Goal: Task Accomplishment & Management: Manage account settings

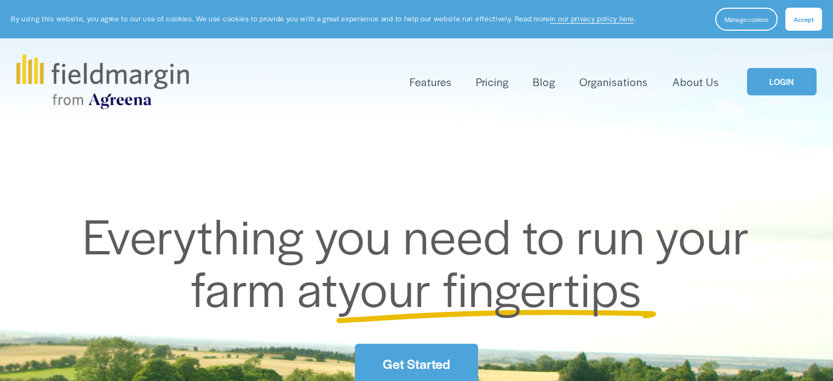
click at [431, 295] on span "your fingertips" at bounding box center [490, 287] width 304 height 68
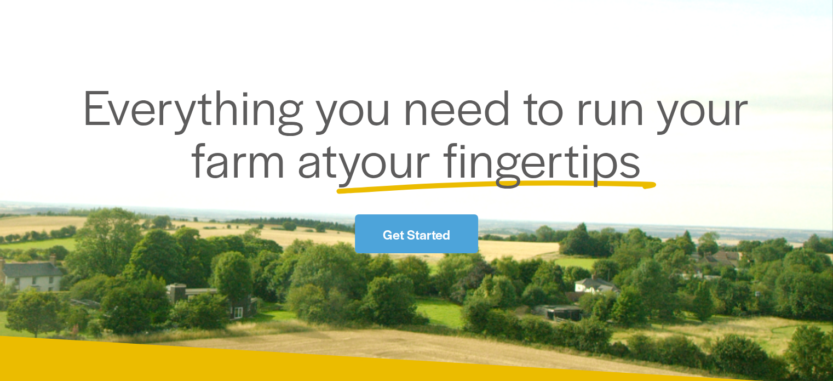
scroll to position [219, 0]
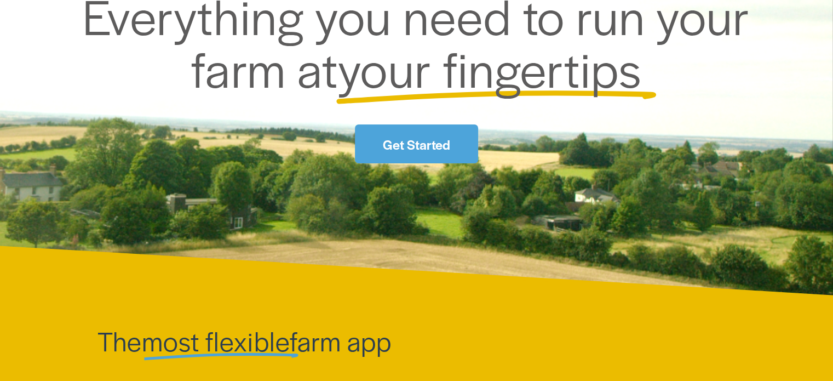
click at [404, 141] on link "Get Started" at bounding box center [416, 143] width 123 height 39
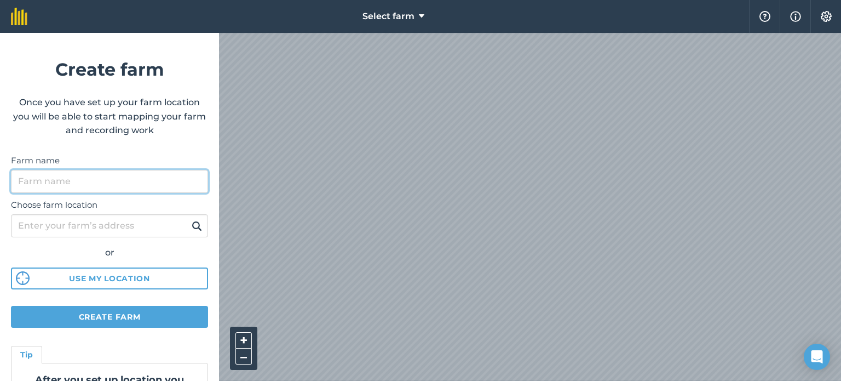
click at [146, 175] on input "Farm name" at bounding box center [109, 181] width 197 height 23
type input "Highland Farm"
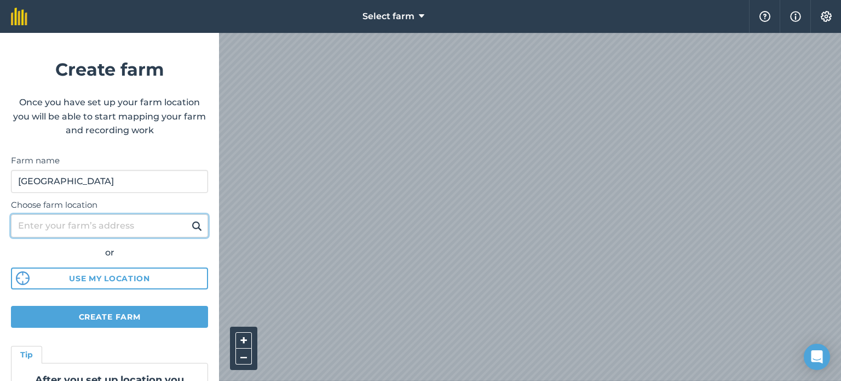
drag, startPoint x: 77, startPoint y: 215, endPoint x: 70, endPoint y: 227, distance: 14.5
click at [76, 216] on input "Choose farm location" at bounding box center [109, 225] width 197 height 23
type input "1104 Tarwater rd"
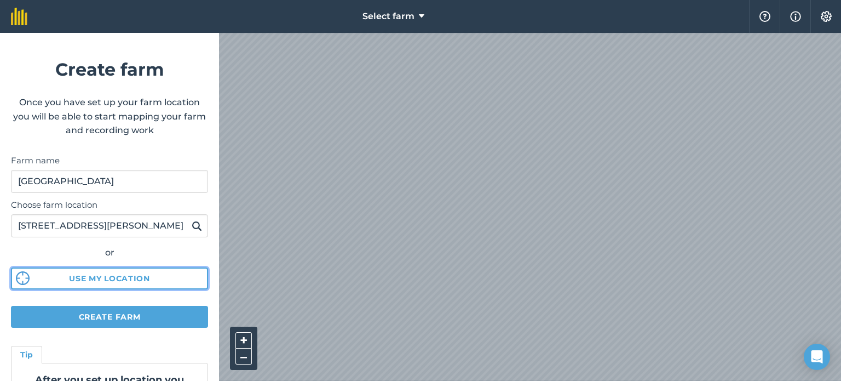
click at [121, 278] on button "Use my location" at bounding box center [109, 278] width 197 height 22
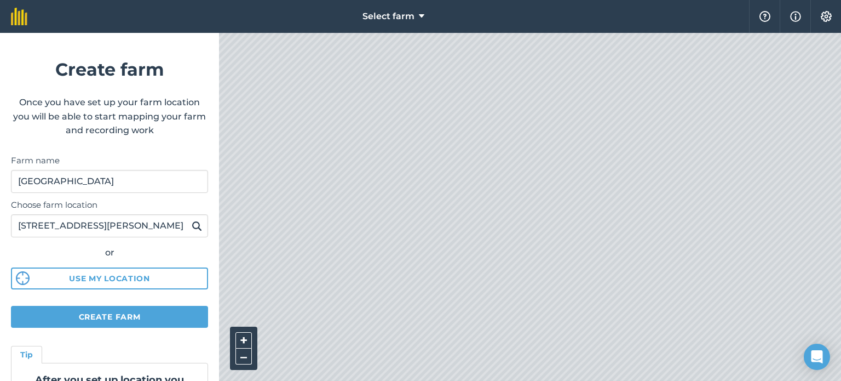
click at [192, 221] on img at bounding box center [197, 225] width 10 height 13
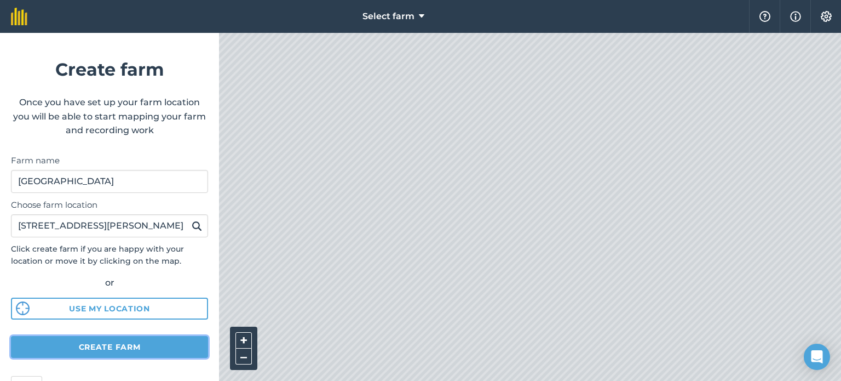
click at [134, 347] on button "Create farm" at bounding box center [109, 347] width 197 height 22
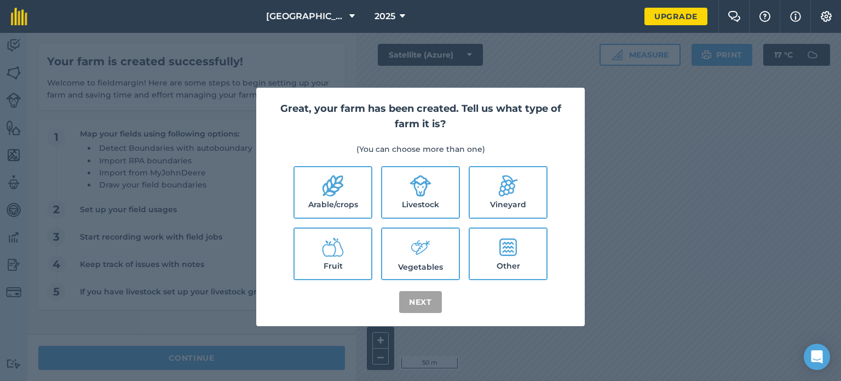
click at [410, 215] on label "Livestock" at bounding box center [420, 192] width 77 height 50
checkbox input "true"
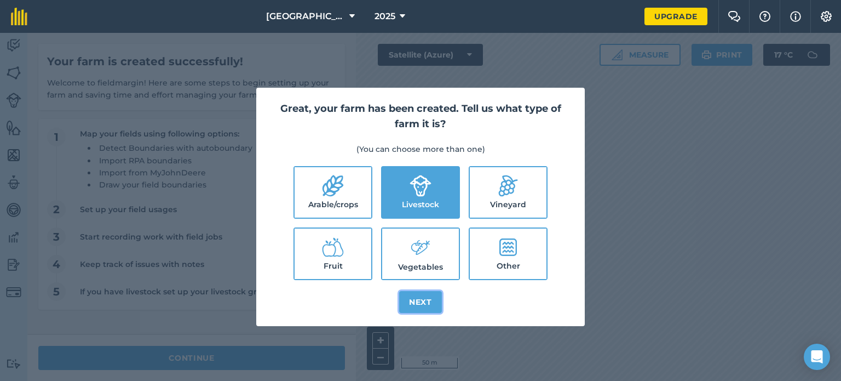
click at [433, 294] on button "Next" at bounding box center [420, 302] width 43 height 22
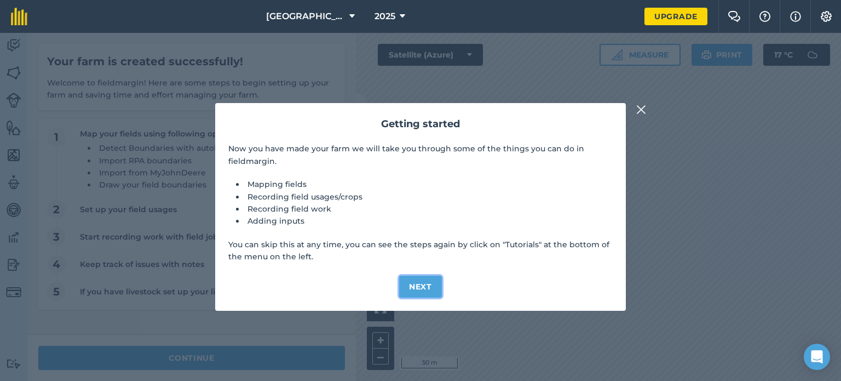
click at [434, 294] on button "Next" at bounding box center [420, 287] width 43 height 22
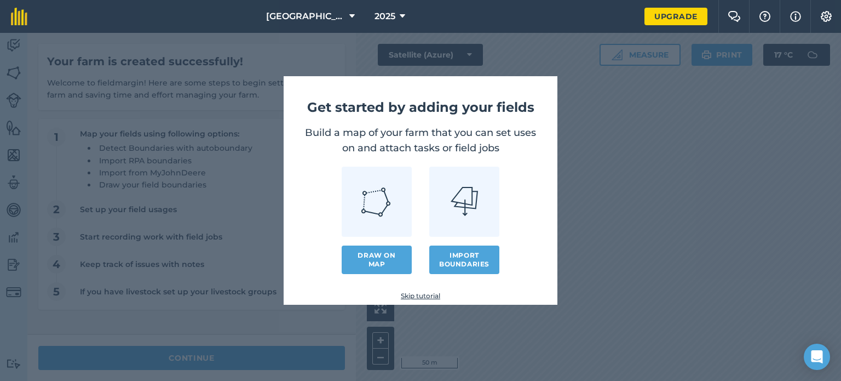
click at [419, 292] on link "Skip tutorial" at bounding box center [420, 295] width 239 height 9
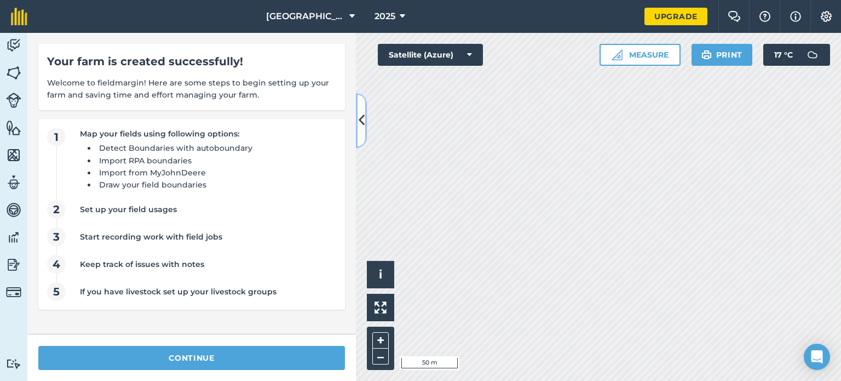
click at [360, 119] on icon at bounding box center [362, 120] width 6 height 19
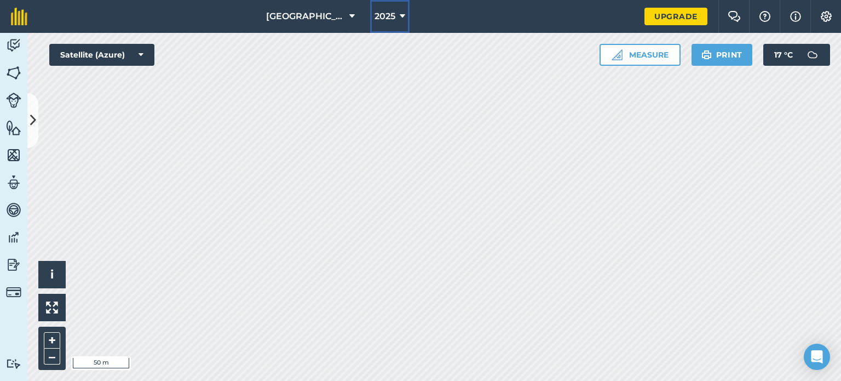
click at [391, 18] on button "2025" at bounding box center [389, 16] width 39 height 33
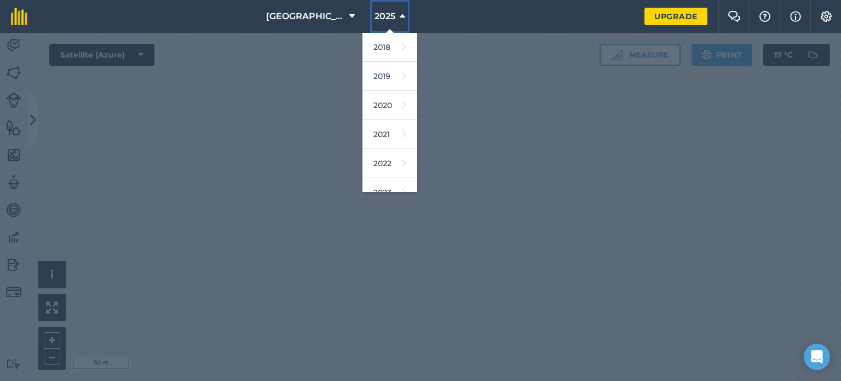
click at [391, 18] on button "2025" at bounding box center [389, 16] width 39 height 33
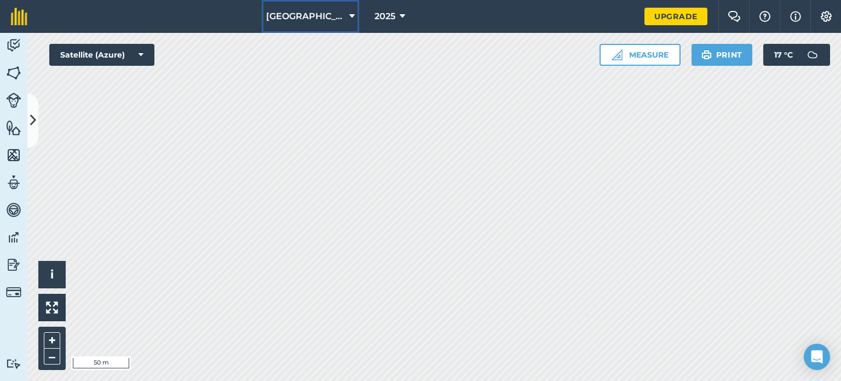
click at [289, 10] on span "Highland Farm" at bounding box center [305, 16] width 79 height 13
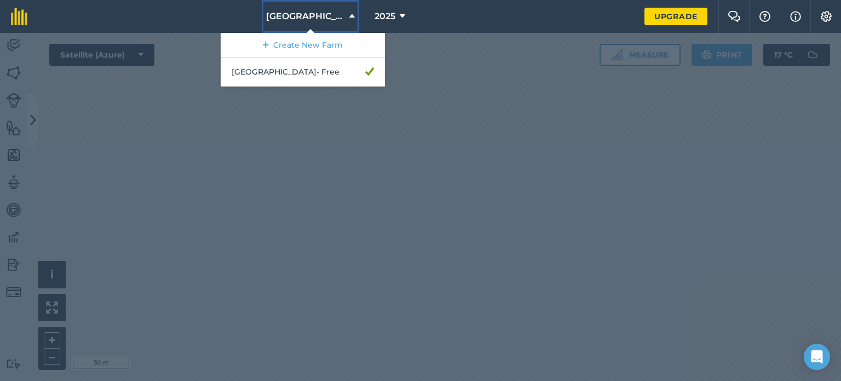
click at [290, 10] on span "Highland Farm" at bounding box center [305, 16] width 79 height 13
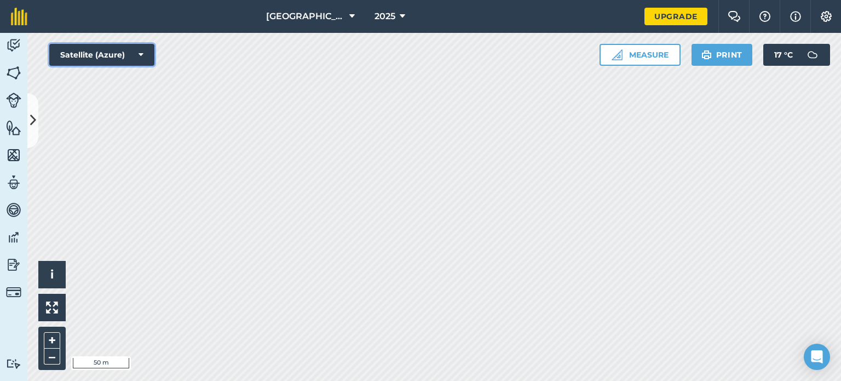
click at [115, 50] on button "Satellite (Azure)" at bounding box center [101, 55] width 105 height 22
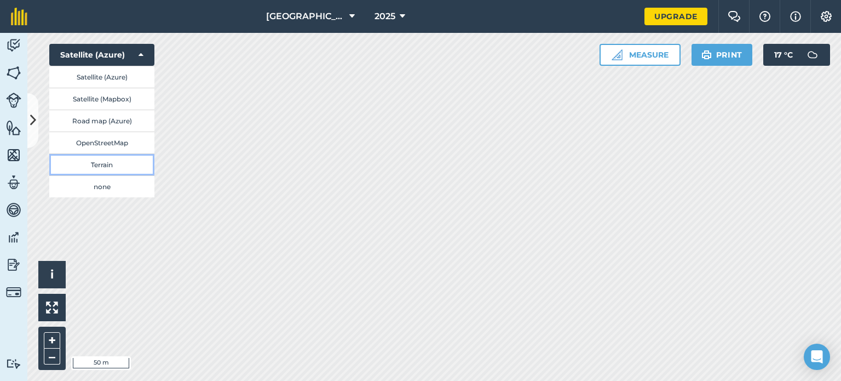
click at [114, 173] on button "Terrain" at bounding box center [101, 164] width 105 height 22
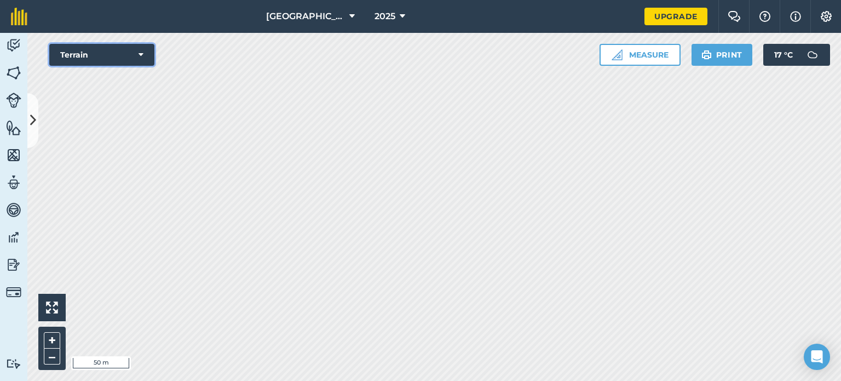
click at [133, 50] on button "Terrain" at bounding box center [101, 55] width 105 height 22
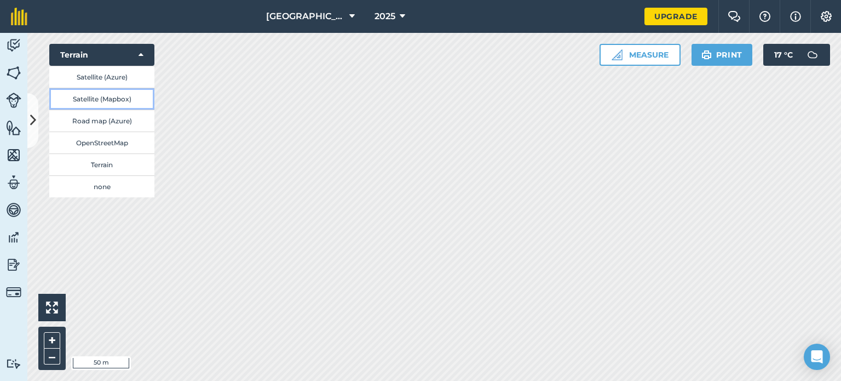
click at [112, 97] on button "Satellite (Mapbox)" at bounding box center [101, 99] width 105 height 22
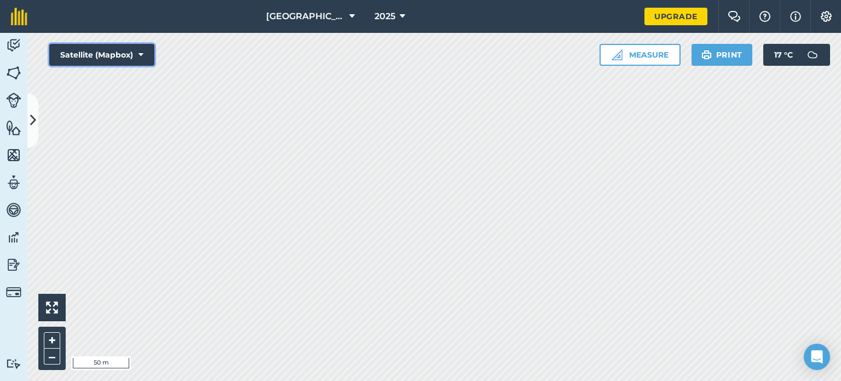
click at [133, 47] on button "Satellite (Mapbox)" at bounding box center [101, 55] width 105 height 22
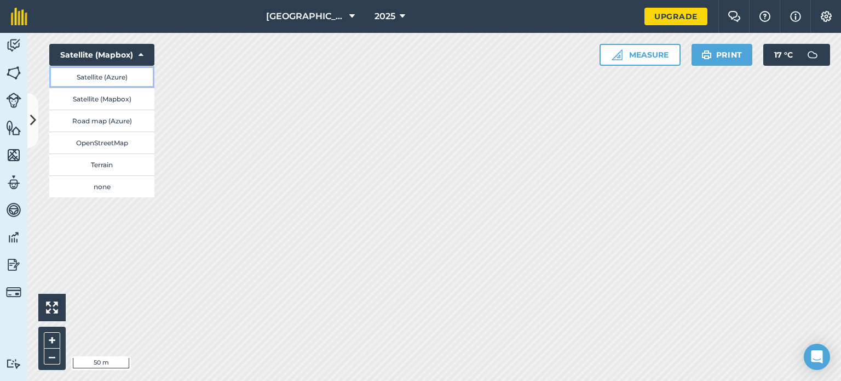
click at [127, 75] on button "Satellite (Azure)" at bounding box center [101, 77] width 105 height 22
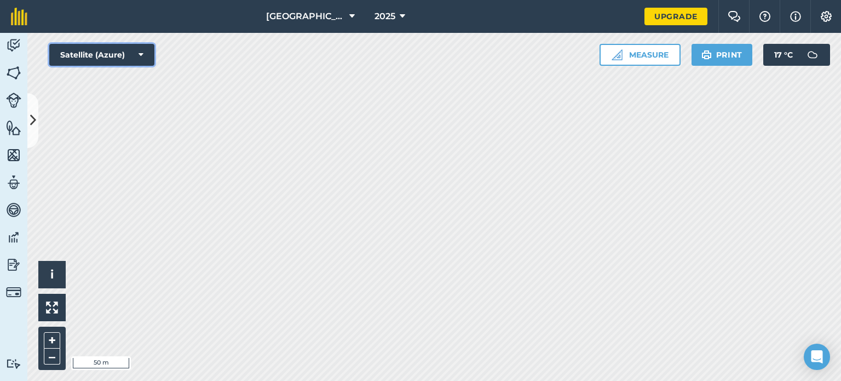
click at [142, 58] on icon at bounding box center [141, 54] width 5 height 11
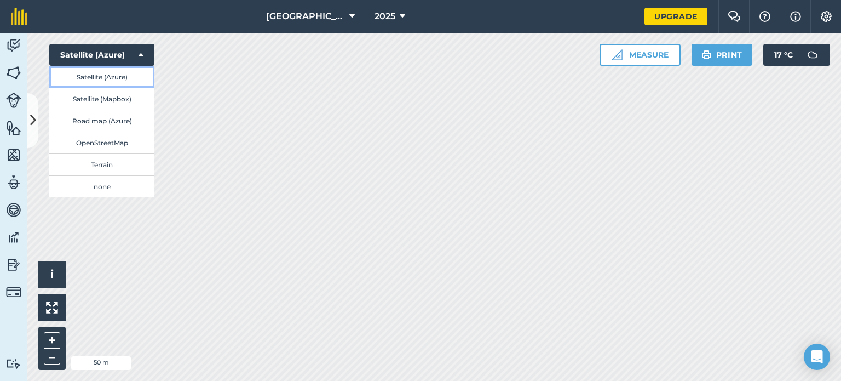
click at [117, 77] on button "Satellite (Azure)" at bounding box center [101, 77] width 105 height 22
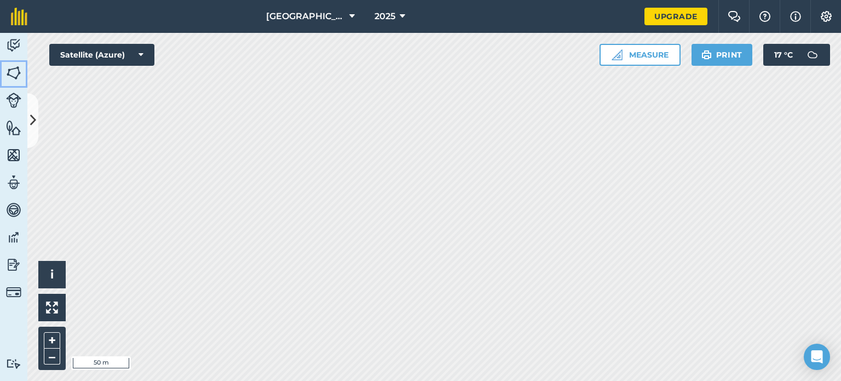
click at [14, 65] on img at bounding box center [13, 73] width 15 height 16
click at [31, 118] on icon at bounding box center [33, 120] width 6 height 19
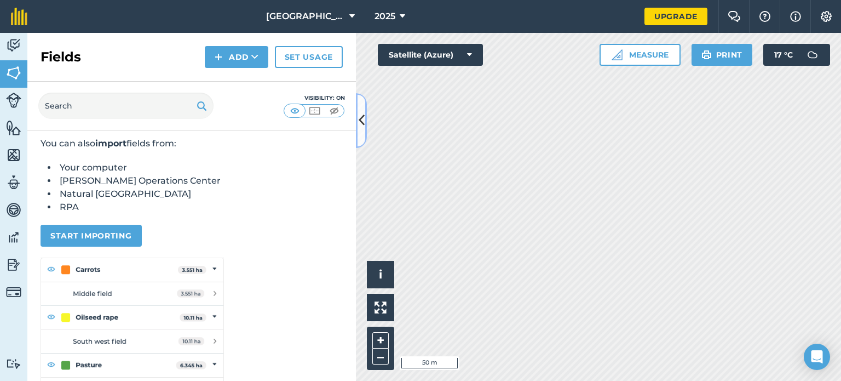
scroll to position [158, 0]
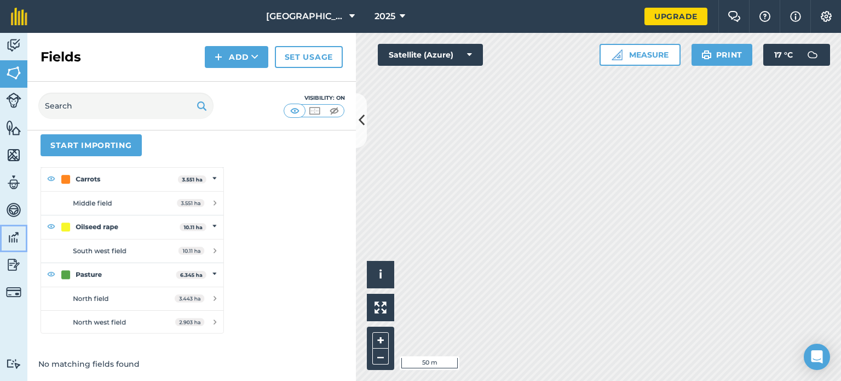
click at [13, 237] on img at bounding box center [13, 237] width 15 height 16
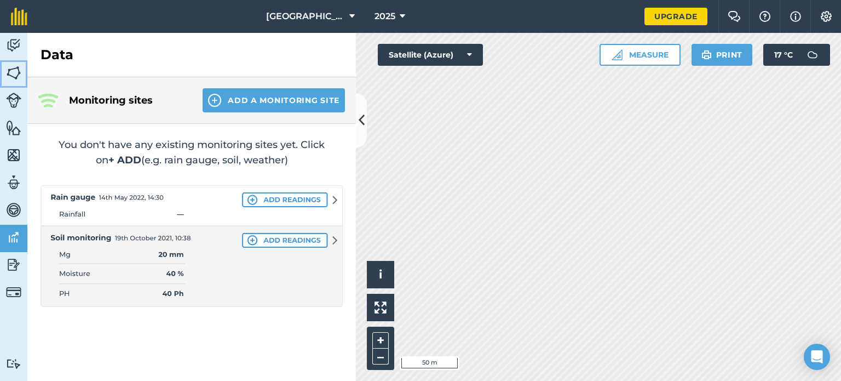
click at [14, 79] on img at bounding box center [13, 73] width 15 height 16
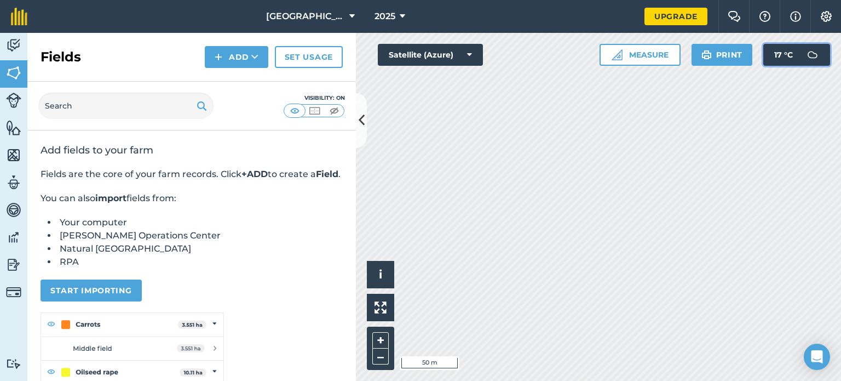
click at [792, 55] on span "17 ° C" at bounding box center [784, 55] width 19 height 22
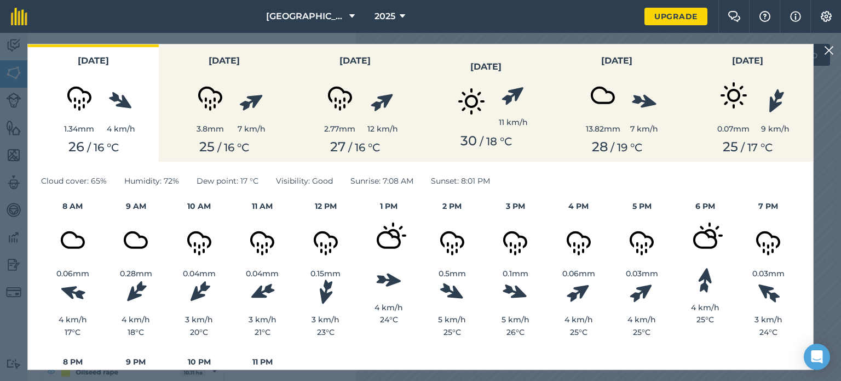
click at [184, 19] on nav "Highland Farm 2025" at bounding box center [341, 16] width 606 height 33
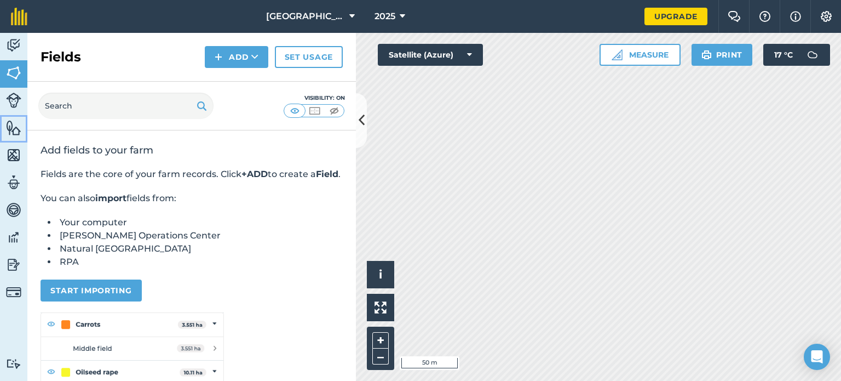
click at [12, 131] on img at bounding box center [13, 127] width 15 height 16
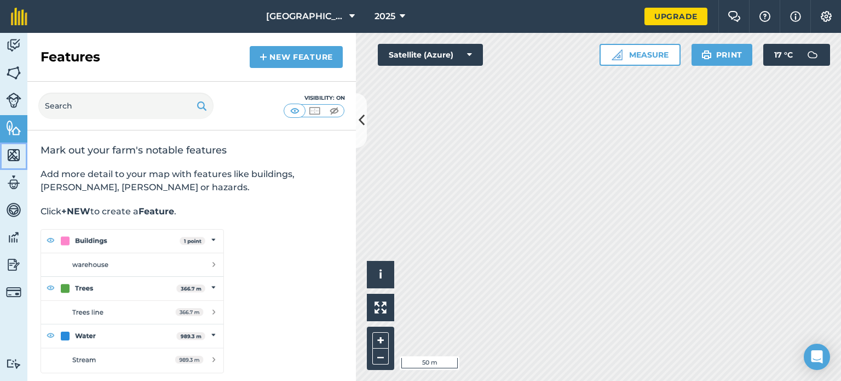
click at [14, 157] on img at bounding box center [13, 155] width 15 height 16
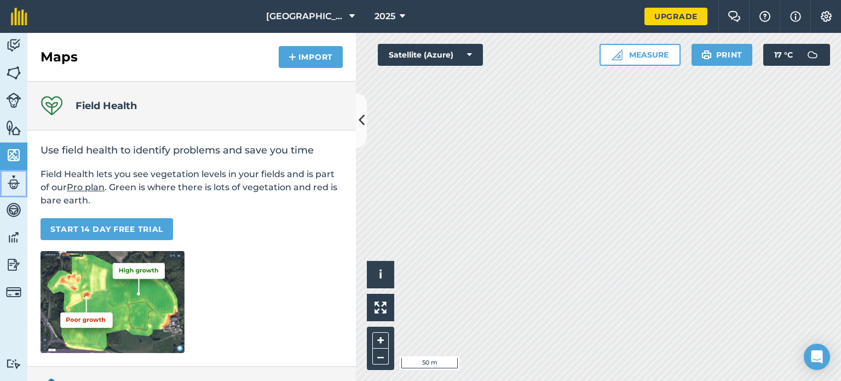
click at [17, 184] on img at bounding box center [13, 182] width 15 height 16
select select "MEMBER"
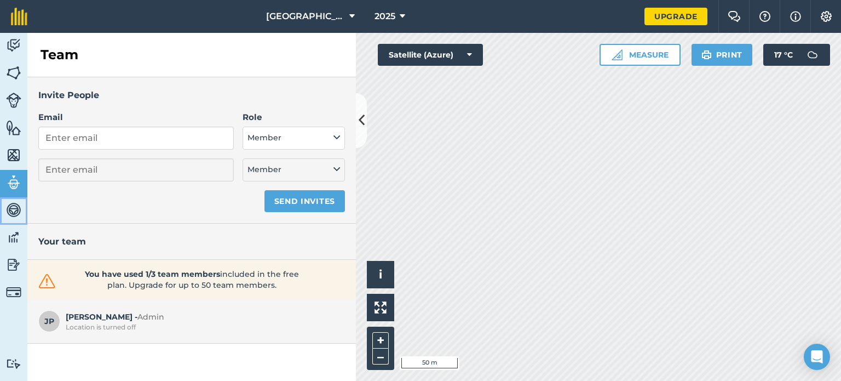
click at [16, 208] on img at bounding box center [13, 210] width 15 height 16
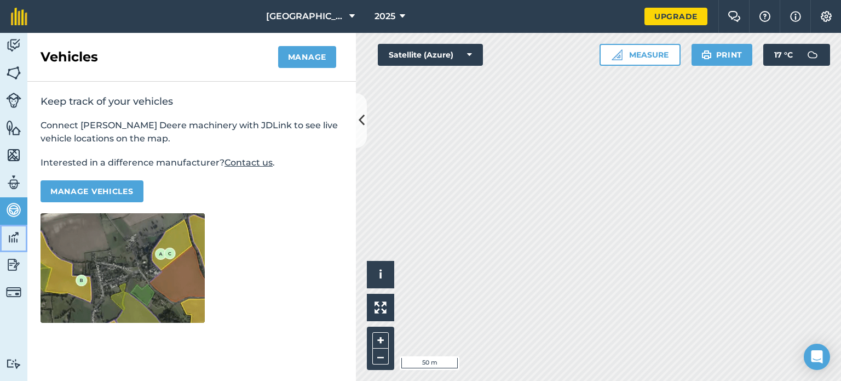
click at [10, 237] on img at bounding box center [13, 237] width 15 height 16
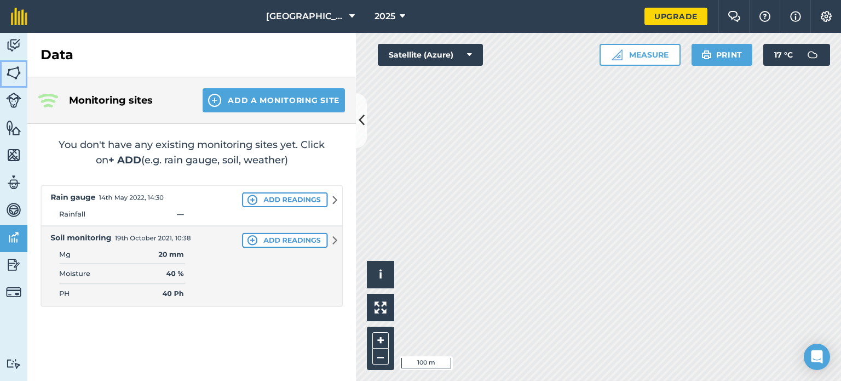
click at [16, 66] on img at bounding box center [13, 73] width 15 height 16
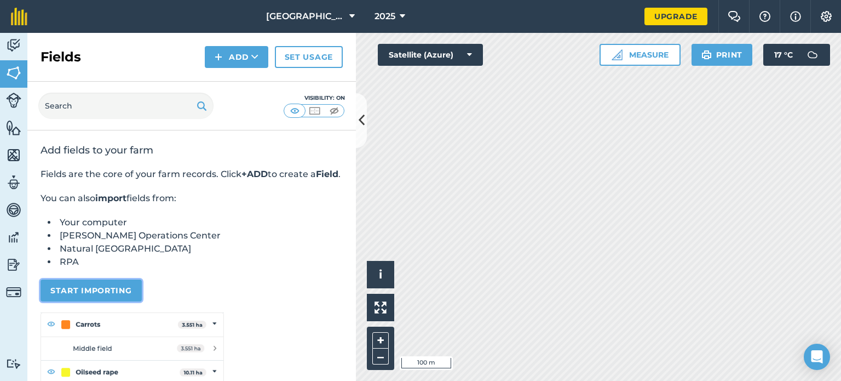
click at [119, 299] on button "Start importing" at bounding box center [91, 290] width 101 height 22
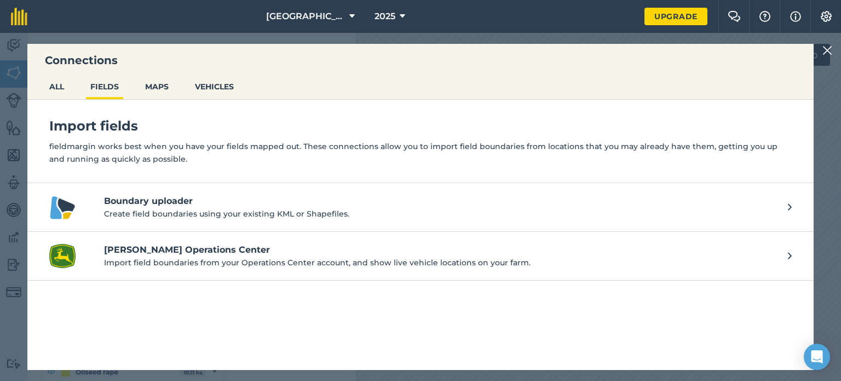
click at [162, 200] on h4 "Boundary uploader" at bounding box center [440, 200] width 673 height 13
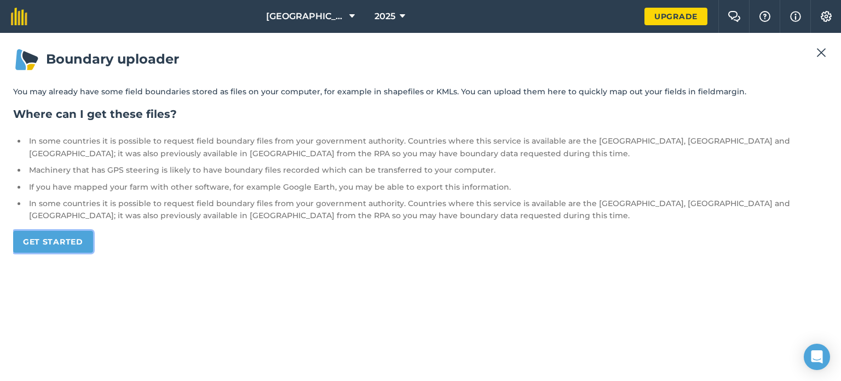
click at [76, 243] on link "Get started" at bounding box center [53, 242] width 80 height 22
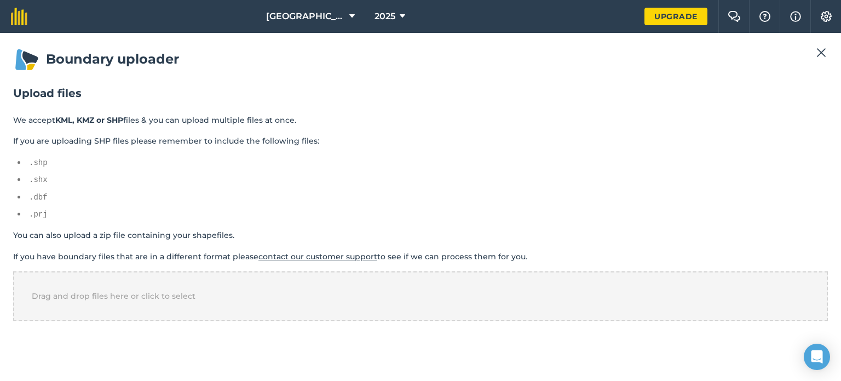
click at [819, 54] on img at bounding box center [822, 52] width 10 height 13
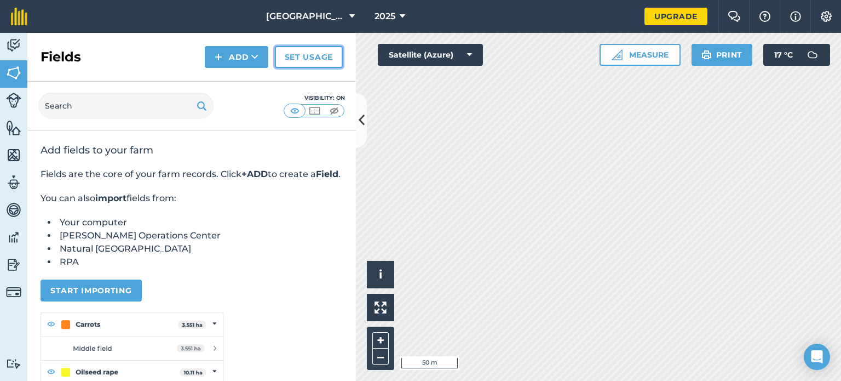
click at [300, 54] on link "Set usage" at bounding box center [309, 57] width 68 height 22
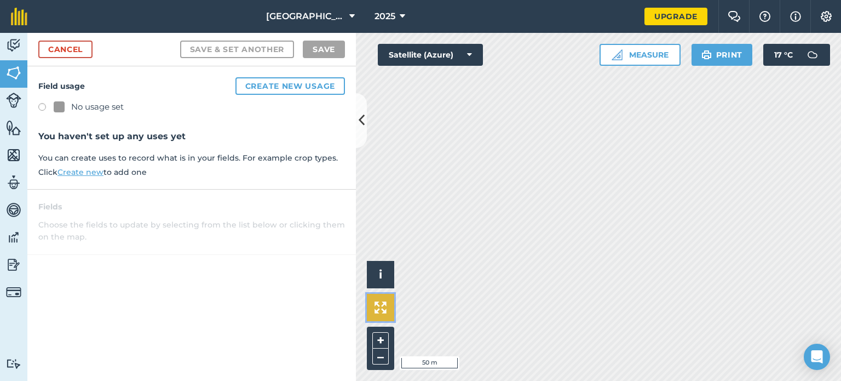
click at [379, 307] on img at bounding box center [381, 307] width 12 height 12
click at [377, 271] on button "i" at bounding box center [380, 274] width 27 height 27
click at [379, 269] on span "›" at bounding box center [381, 275] width 4 height 14
click at [612, 49] on img at bounding box center [617, 54] width 11 height 11
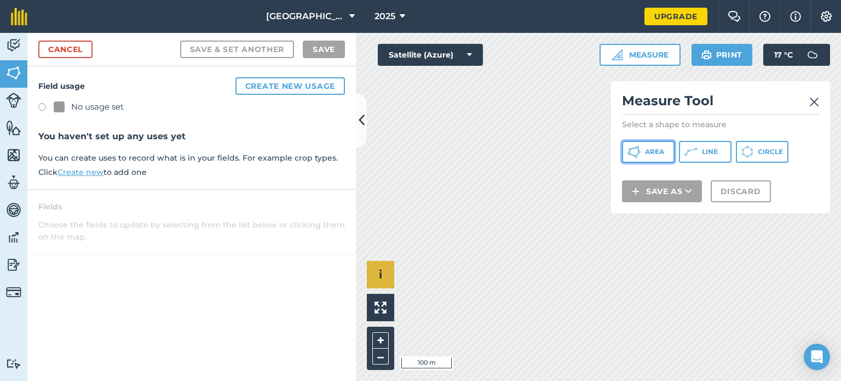
click at [650, 147] on button "Area" at bounding box center [648, 152] width 53 height 22
click at [814, 96] on img at bounding box center [815, 101] width 10 height 13
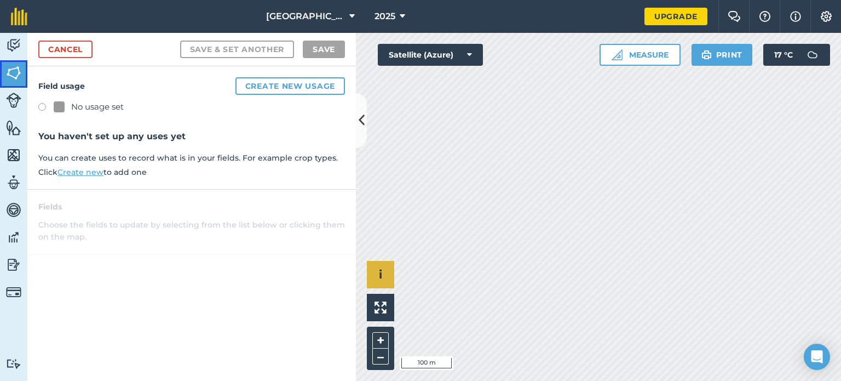
click at [18, 76] on img at bounding box center [13, 73] width 15 height 16
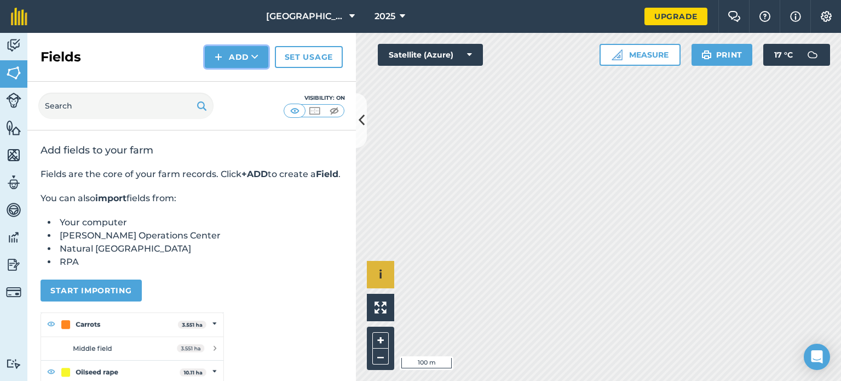
click at [250, 62] on button "Add" at bounding box center [237, 57] width 64 height 22
click at [239, 77] on link "Draw" at bounding box center [237, 82] width 60 height 24
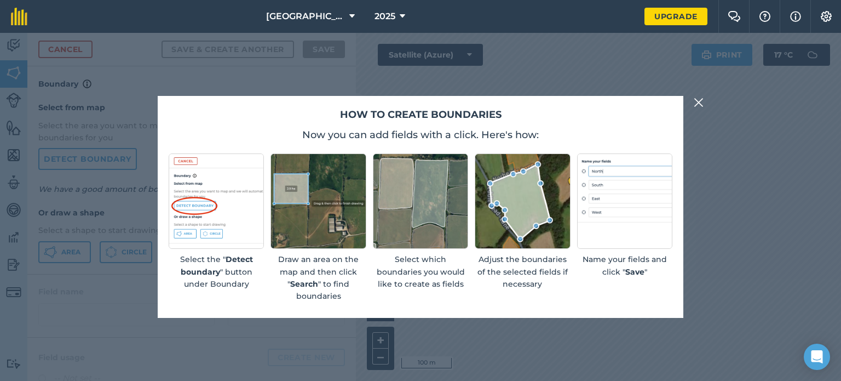
click at [703, 92] on div "How to create boundaries Now you can add fields with a click. Here's how: Selec…" at bounding box center [420, 207] width 841 height 348
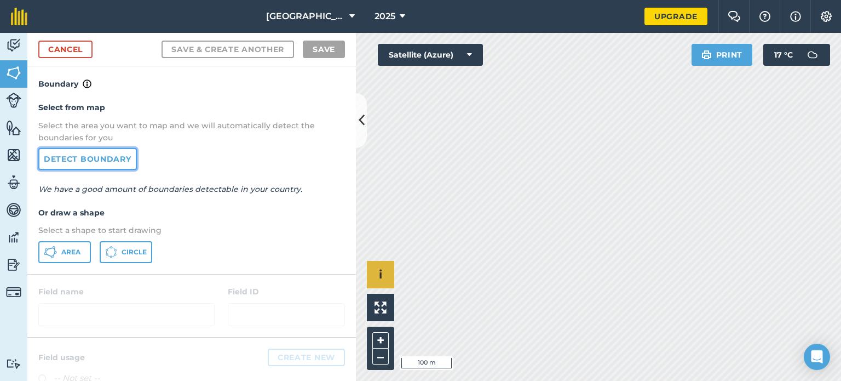
click at [113, 154] on link "Detect boundary" at bounding box center [87, 159] width 99 height 22
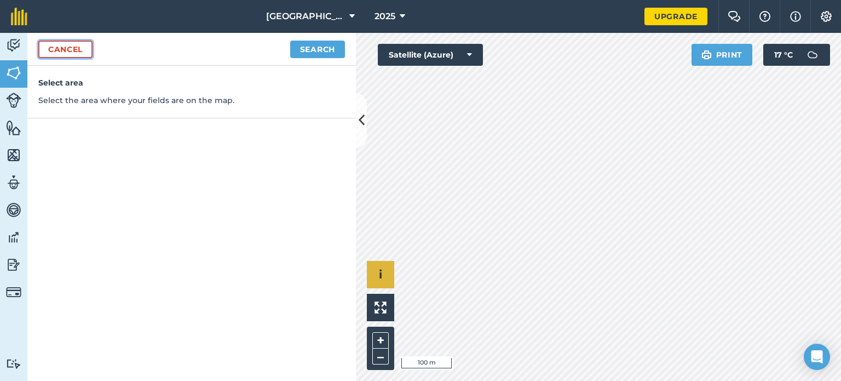
click at [63, 44] on link "Cancel" at bounding box center [65, 50] width 54 height 18
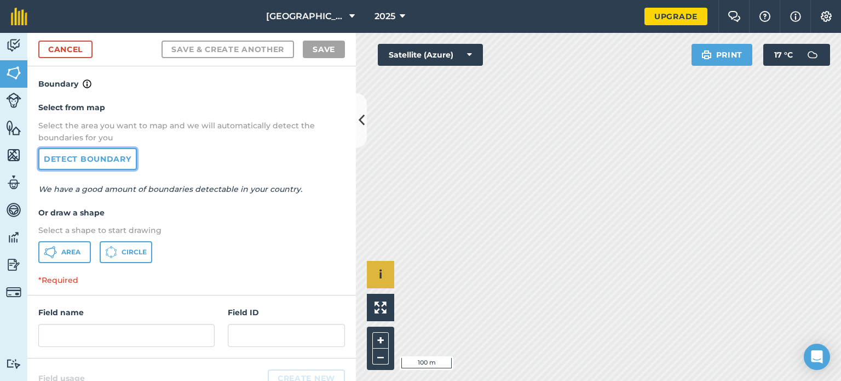
click at [88, 163] on link "Detect boundary" at bounding box center [87, 159] width 99 height 22
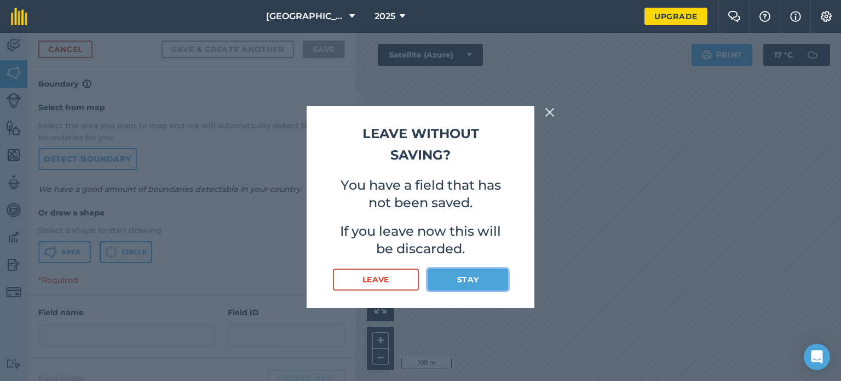
click at [445, 278] on button "Stay" at bounding box center [468, 279] width 81 height 22
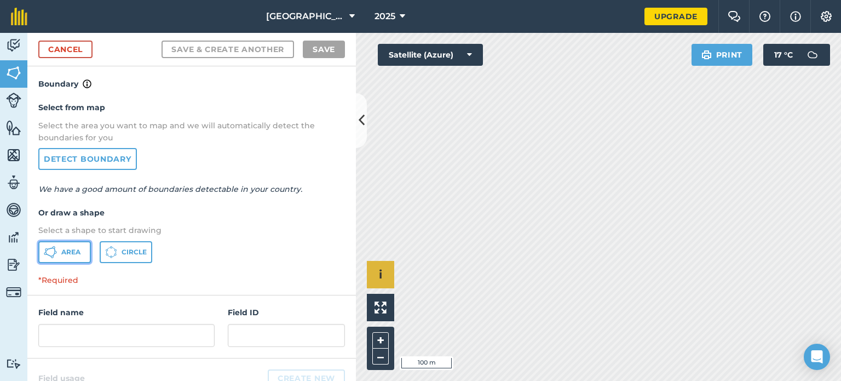
click at [71, 245] on button "Area" at bounding box center [64, 252] width 53 height 22
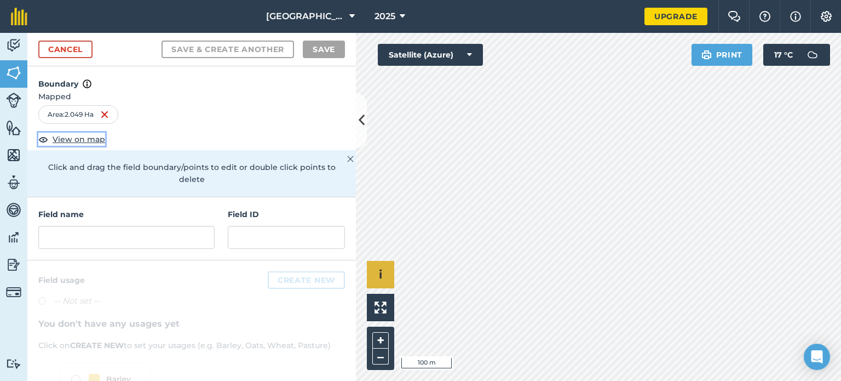
click at [87, 136] on span "View on map" at bounding box center [79, 139] width 53 height 12
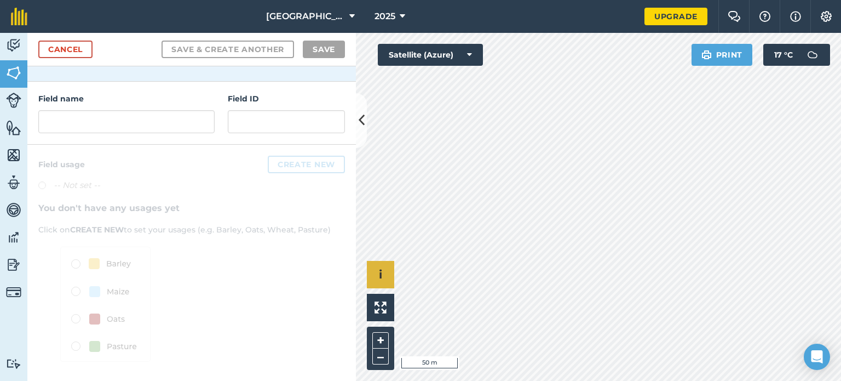
scroll to position [6, 0]
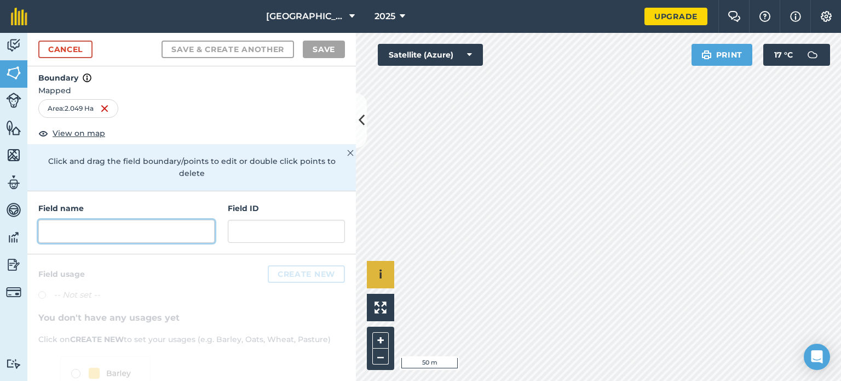
click at [99, 231] on input "text" at bounding box center [126, 231] width 176 height 23
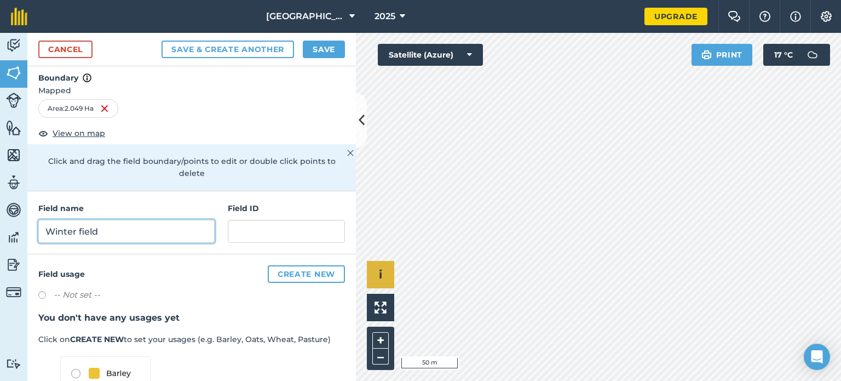
type input "Winter field"
click at [321, 49] on button "Save" at bounding box center [324, 50] width 42 height 18
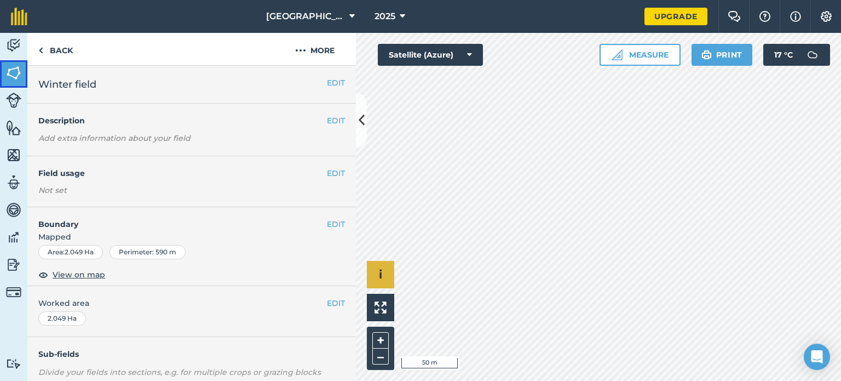
click at [12, 68] on img at bounding box center [13, 73] width 15 height 16
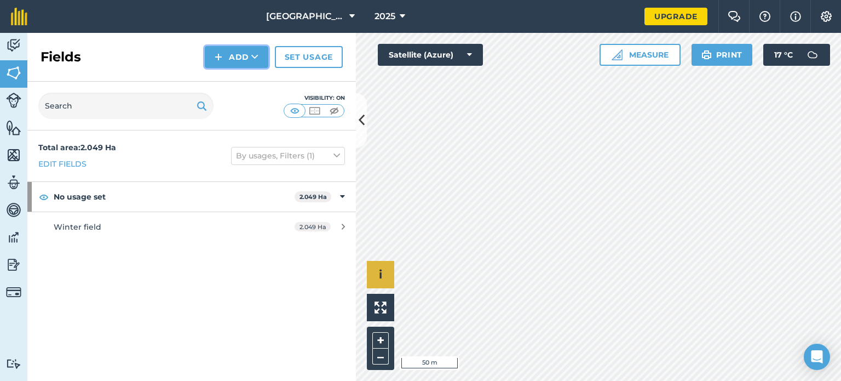
click at [244, 54] on button "Add" at bounding box center [237, 57] width 64 height 22
click at [239, 82] on link "Draw" at bounding box center [237, 82] width 60 height 24
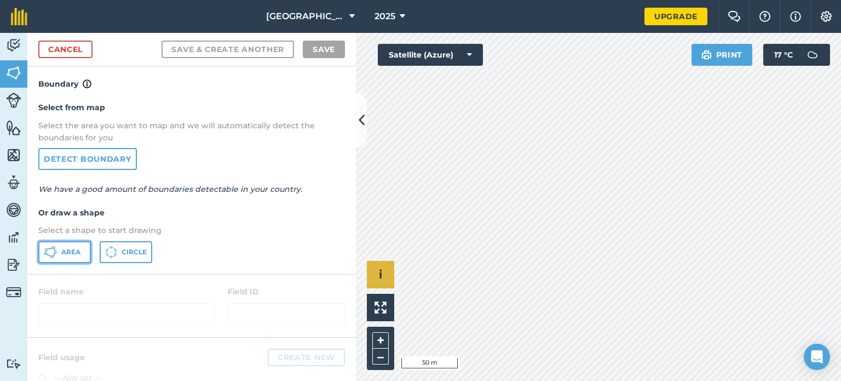
click at [70, 250] on span "Area" at bounding box center [70, 252] width 19 height 9
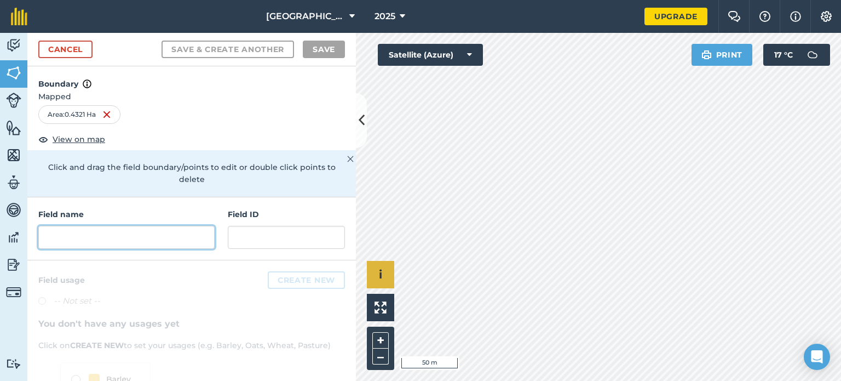
click at [81, 238] on input "text" at bounding box center [126, 237] width 176 height 23
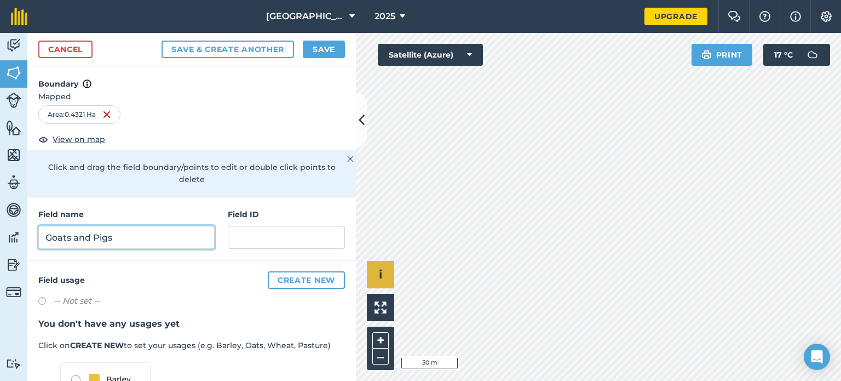
scroll to position [116, 0]
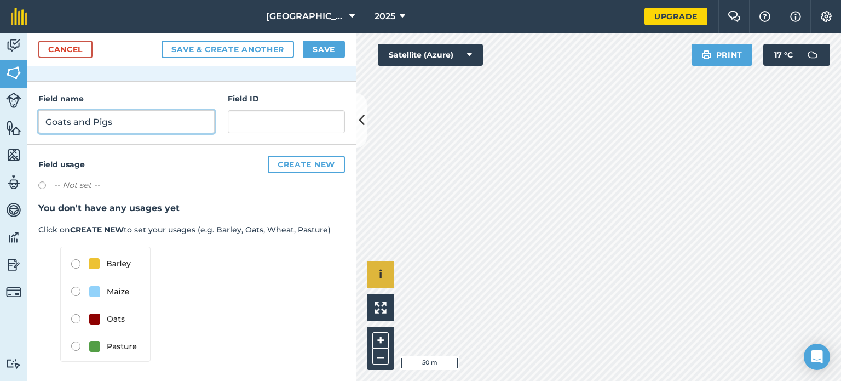
type input "Goats and Pigs"
click at [77, 343] on img at bounding box center [105, 304] width 90 height 115
click at [77, 345] on img at bounding box center [105, 304] width 90 height 115
click at [319, 50] on button "Save" at bounding box center [324, 50] width 42 height 18
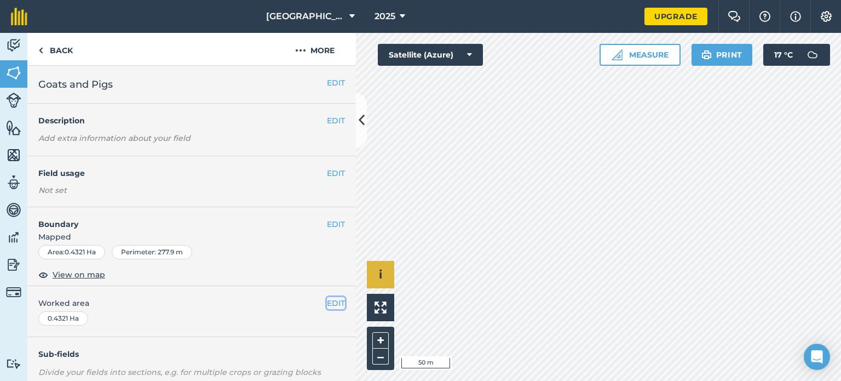
click at [333, 300] on button "EDIT" at bounding box center [336, 303] width 18 height 12
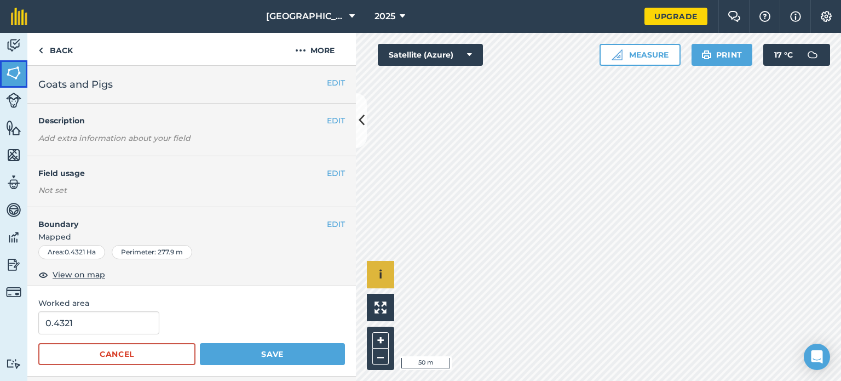
click at [15, 73] on img at bounding box center [13, 73] width 15 height 16
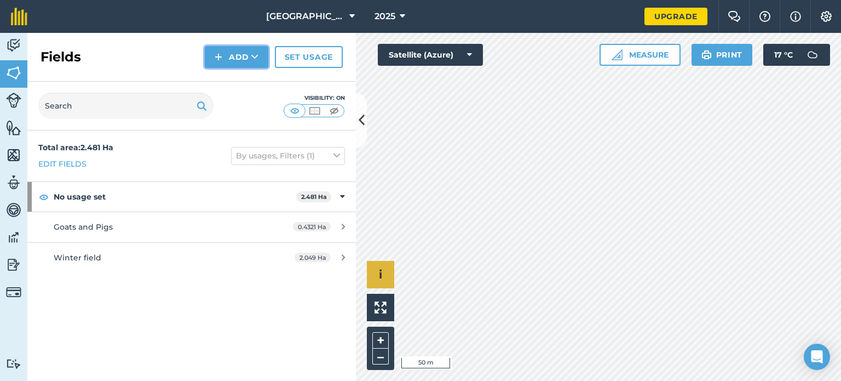
click at [231, 56] on button "Add" at bounding box center [237, 57] width 64 height 22
click at [254, 72] on link "Draw" at bounding box center [237, 82] width 60 height 24
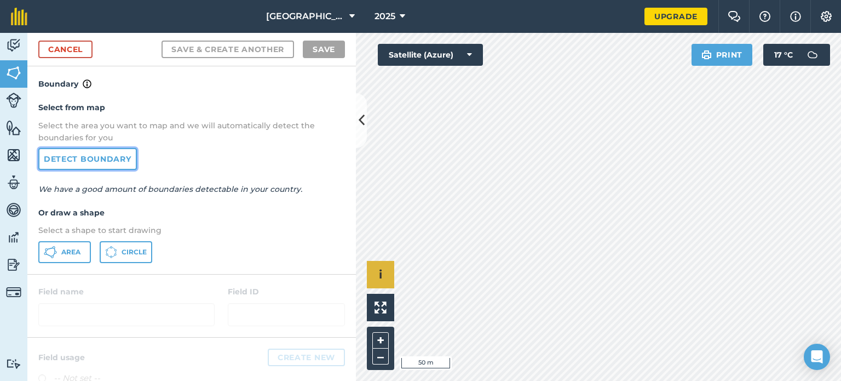
click at [87, 156] on link "Detect boundary" at bounding box center [87, 159] width 99 height 22
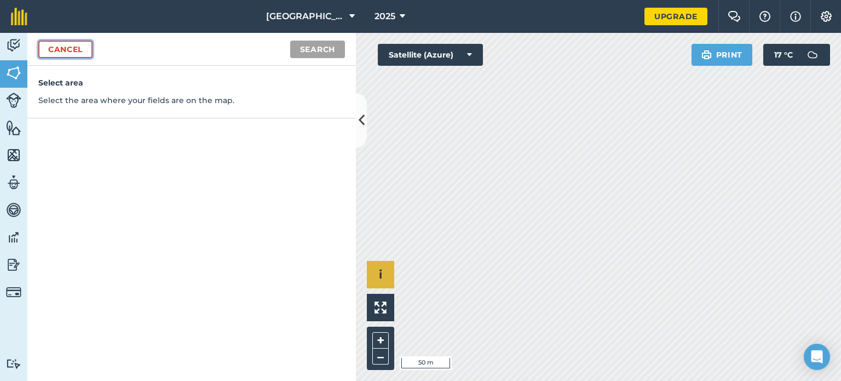
click at [73, 50] on link "Cancel" at bounding box center [65, 50] width 54 height 18
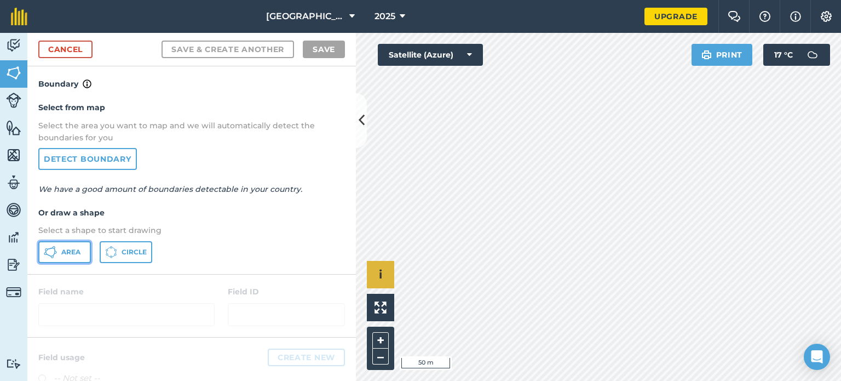
click at [73, 249] on span "Area" at bounding box center [70, 252] width 19 height 9
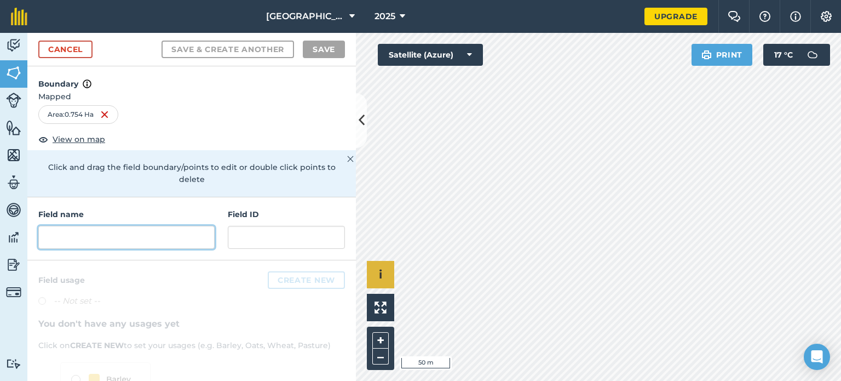
click at [158, 237] on input "text" at bounding box center [126, 237] width 176 height 23
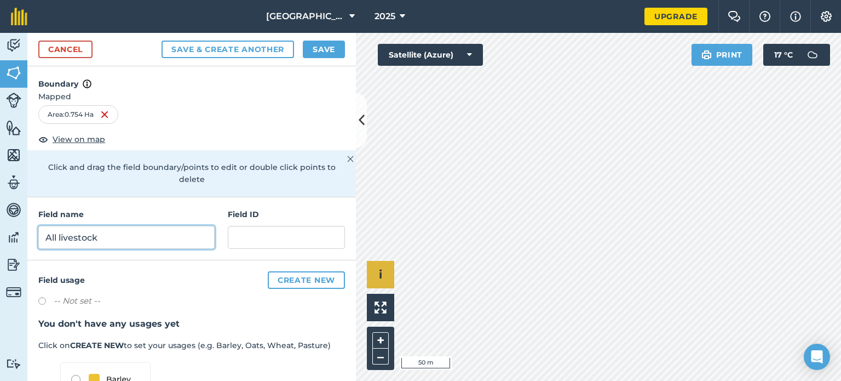
type input "All livestock"
click at [326, 47] on button "Save" at bounding box center [324, 50] width 42 height 18
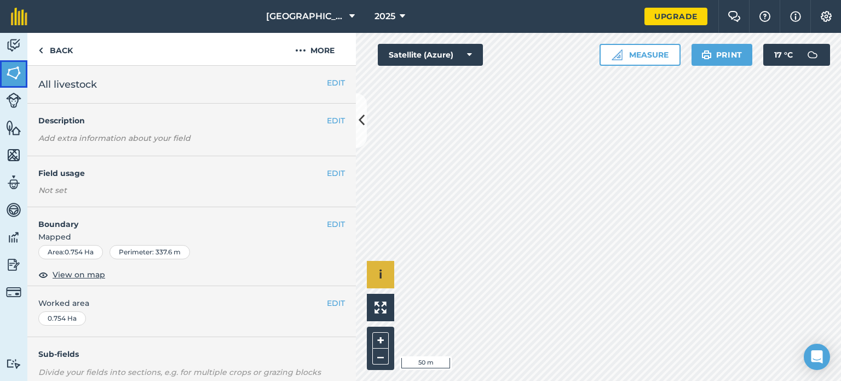
click at [19, 73] on img at bounding box center [13, 73] width 15 height 16
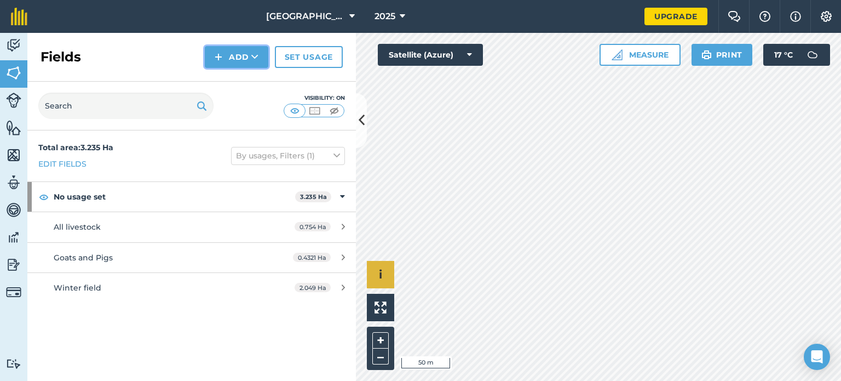
click at [240, 53] on button "Add" at bounding box center [237, 57] width 64 height 22
click at [243, 79] on link "Draw" at bounding box center [237, 82] width 60 height 24
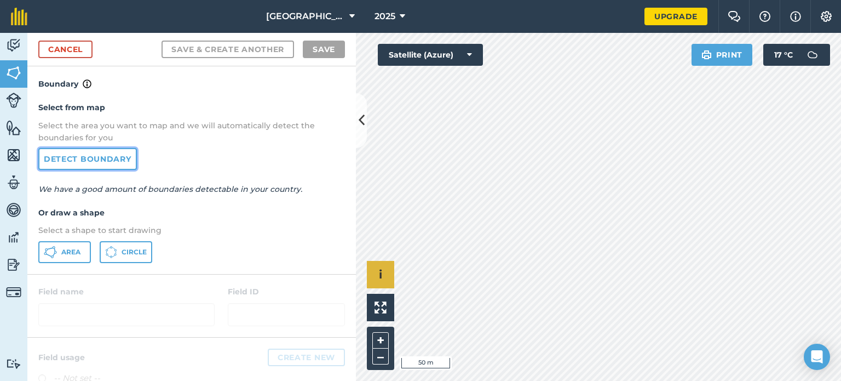
click at [79, 158] on link "Detect boundary" at bounding box center [87, 159] width 99 height 22
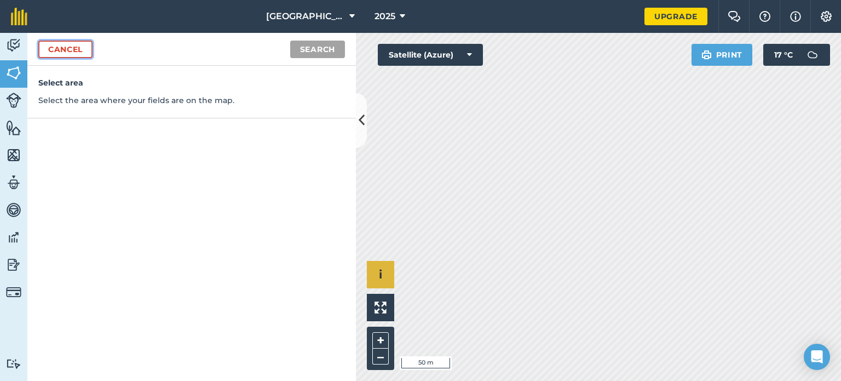
click at [83, 49] on link "Cancel" at bounding box center [65, 50] width 54 height 18
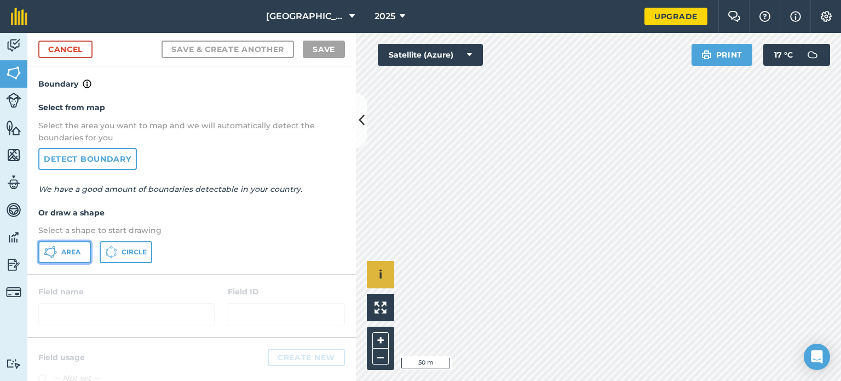
click at [66, 247] on button "Area" at bounding box center [64, 252] width 53 height 22
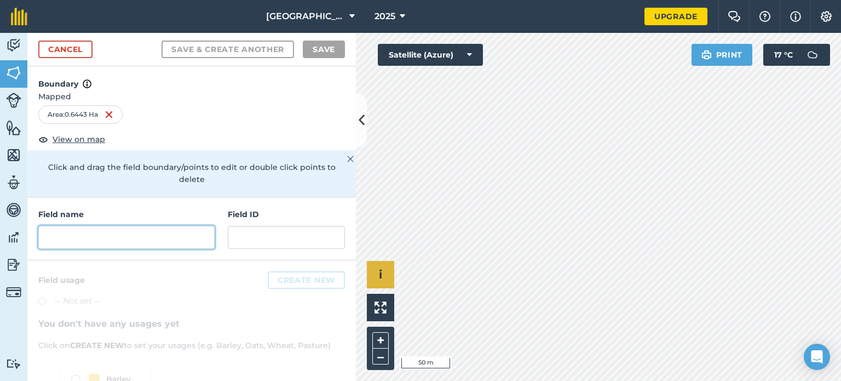
click at [93, 230] on input "text" at bounding box center [126, 237] width 176 height 23
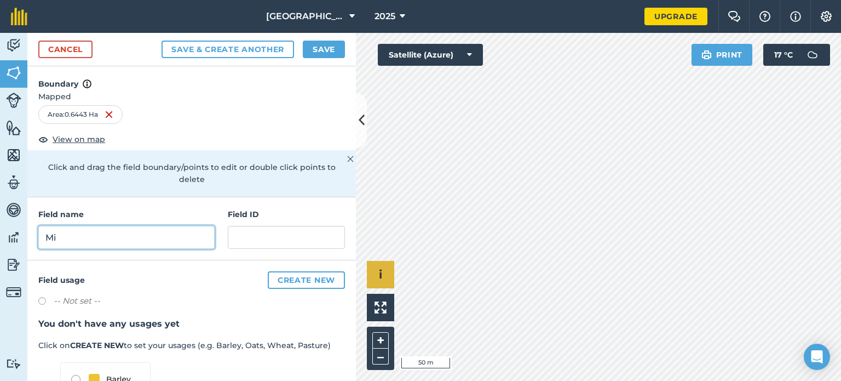
type input "M"
type input "Milking goats"
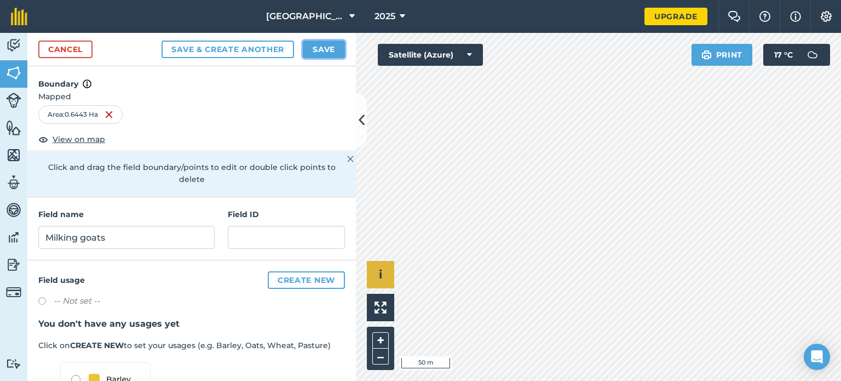
click at [317, 49] on button "Save" at bounding box center [324, 50] width 42 height 18
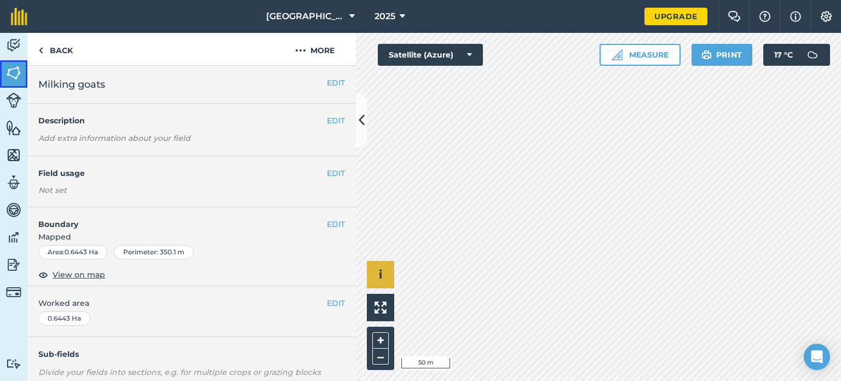
click at [15, 75] on img at bounding box center [13, 73] width 15 height 16
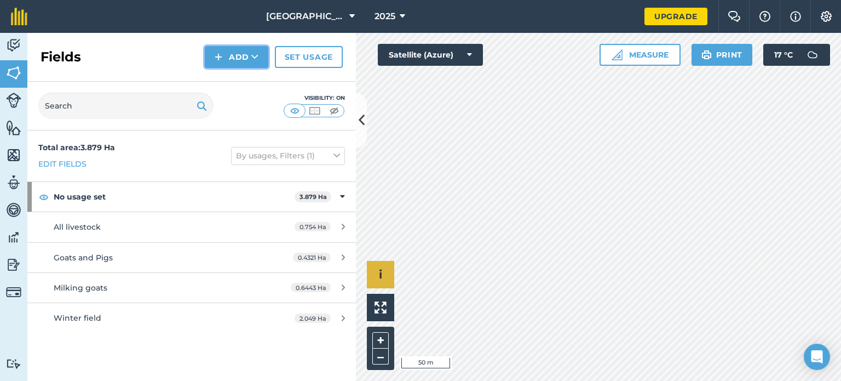
click at [239, 59] on button "Add" at bounding box center [237, 57] width 64 height 22
click at [232, 81] on link "Draw" at bounding box center [237, 82] width 60 height 24
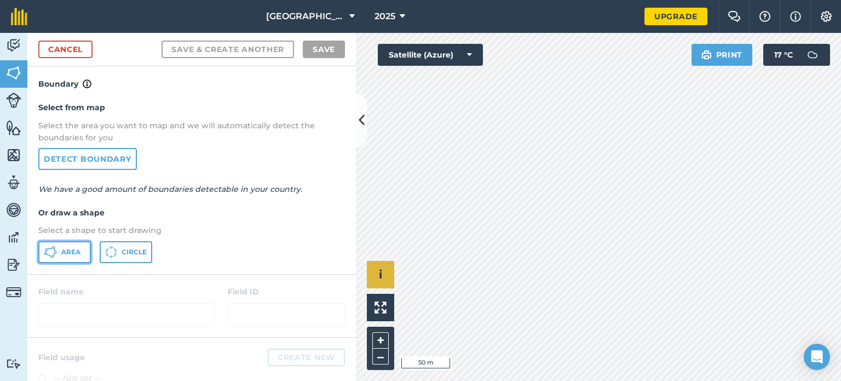
click at [73, 243] on button "Area" at bounding box center [64, 252] width 53 height 22
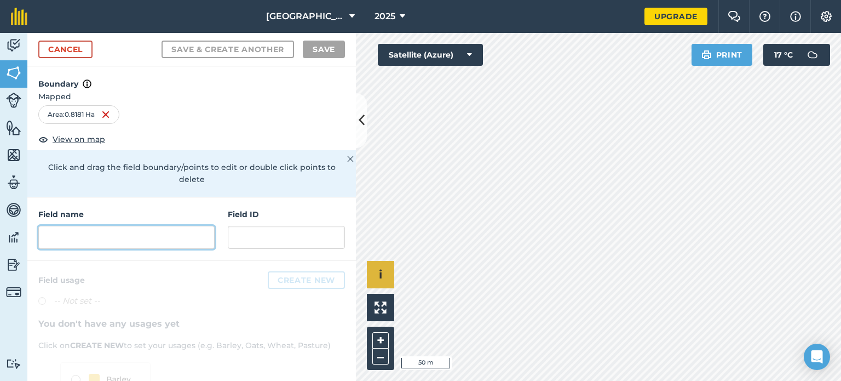
click at [133, 233] on input "text" at bounding box center [126, 237] width 176 height 23
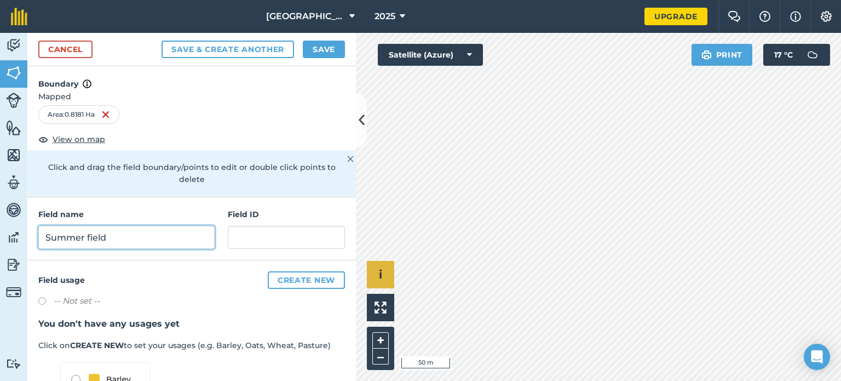
type input "Summer field"
click at [329, 51] on button "Save" at bounding box center [324, 50] width 42 height 18
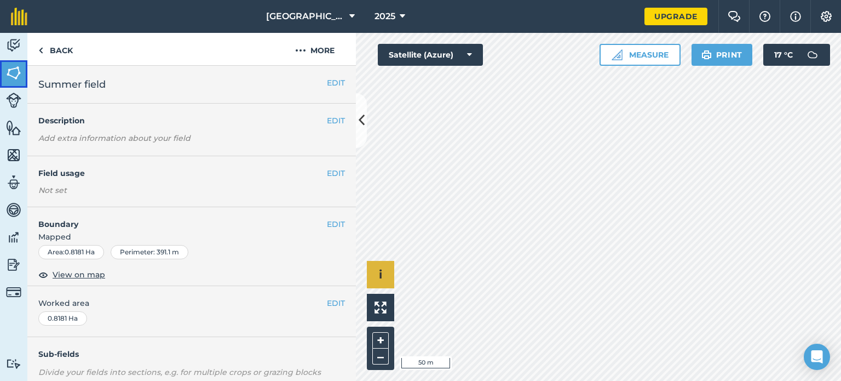
click at [20, 75] on img at bounding box center [13, 73] width 15 height 16
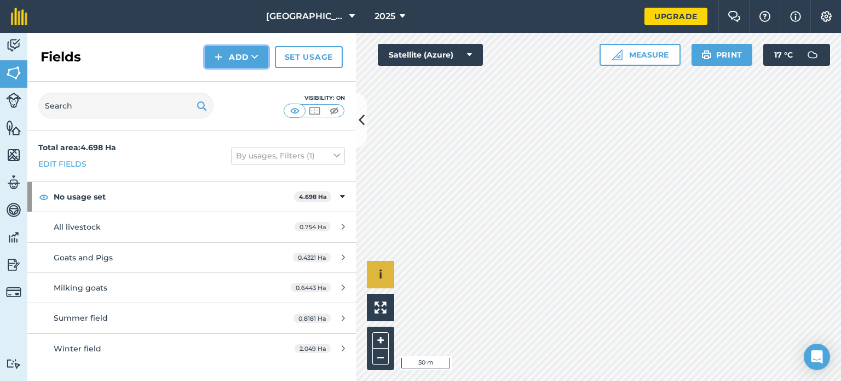
click at [251, 60] on icon at bounding box center [254, 56] width 7 height 11
click at [238, 77] on link "Draw" at bounding box center [237, 82] width 60 height 24
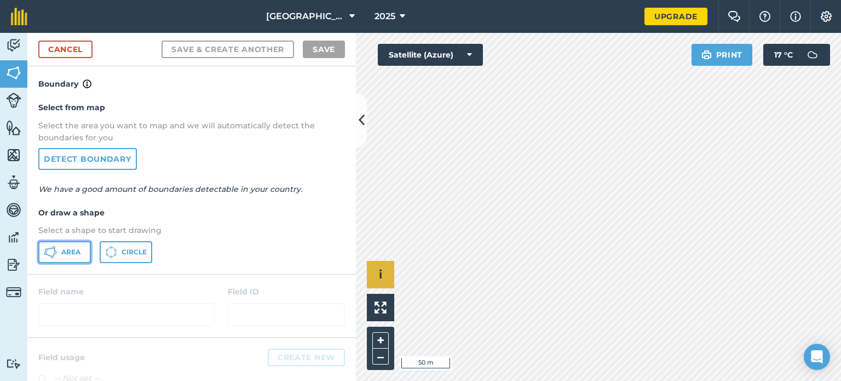
click at [71, 249] on span "Area" at bounding box center [70, 252] width 19 height 9
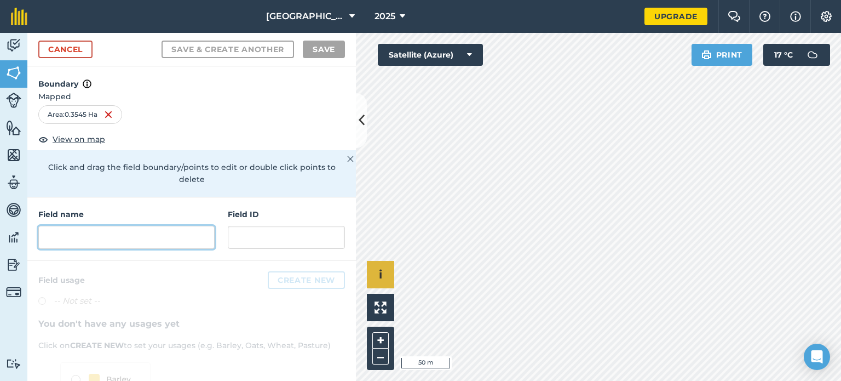
click at [123, 238] on input "text" at bounding box center [126, 237] width 176 height 23
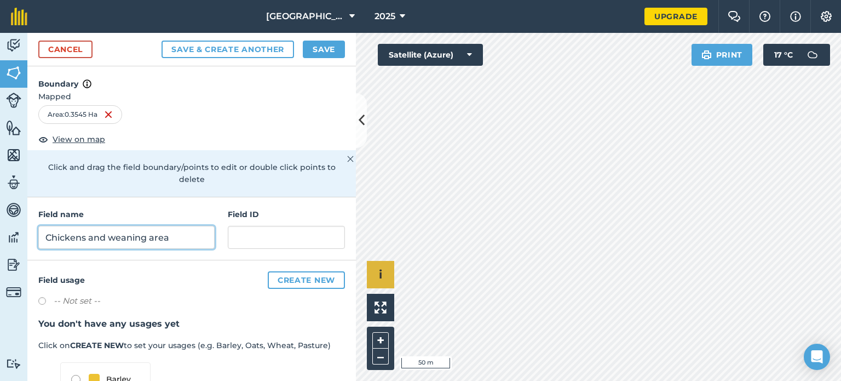
type input "Chickens and weaning area"
click at [319, 46] on button "Save" at bounding box center [324, 50] width 42 height 18
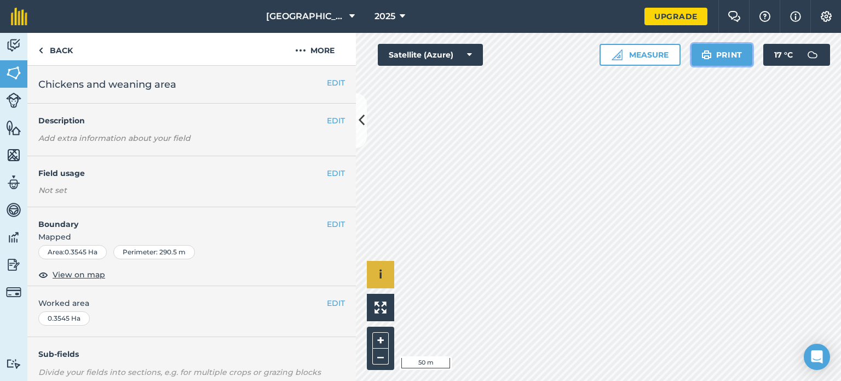
click at [724, 54] on button "Print" at bounding box center [722, 55] width 61 height 22
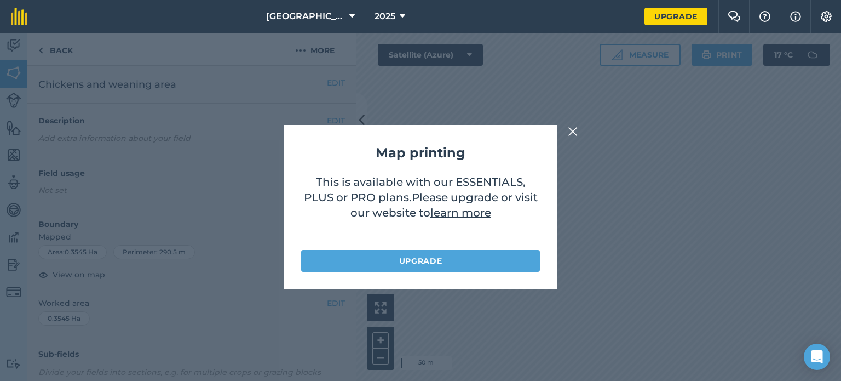
click at [571, 130] on img at bounding box center [573, 131] width 10 height 13
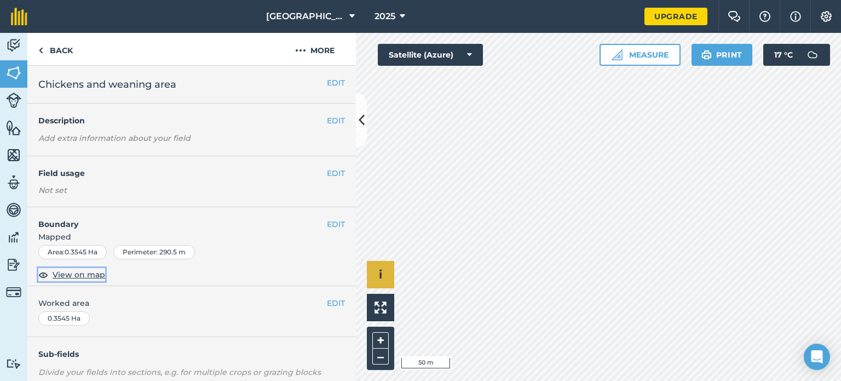
click at [88, 270] on span "View on map" at bounding box center [79, 274] width 53 height 12
click at [100, 251] on div "Area : 0.3545 Ha" at bounding box center [72, 252] width 68 height 14
click at [62, 253] on div "Area : 0.3545 Ha" at bounding box center [72, 252] width 68 height 14
click at [322, 51] on button "More" at bounding box center [315, 49] width 82 height 32
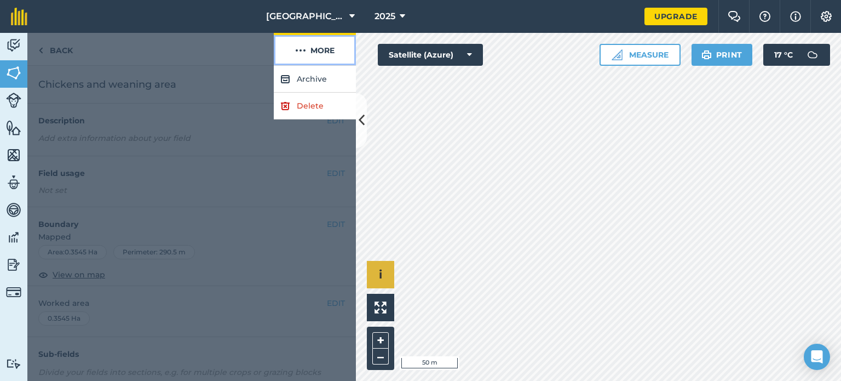
click at [322, 51] on button "More" at bounding box center [315, 49] width 82 height 32
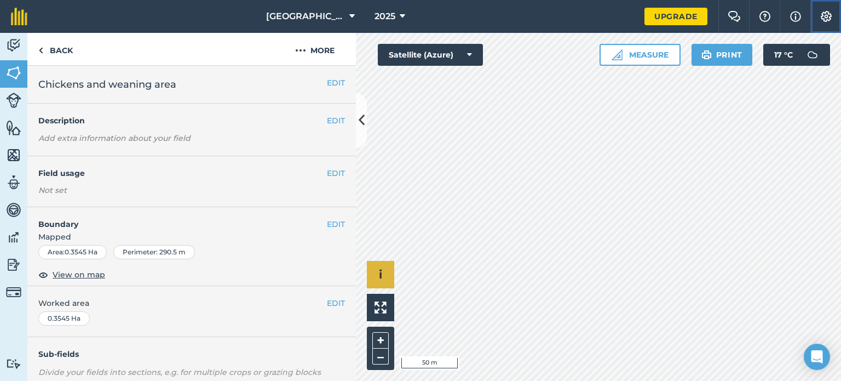
click at [837, 24] on button "Settings" at bounding box center [826, 16] width 31 height 33
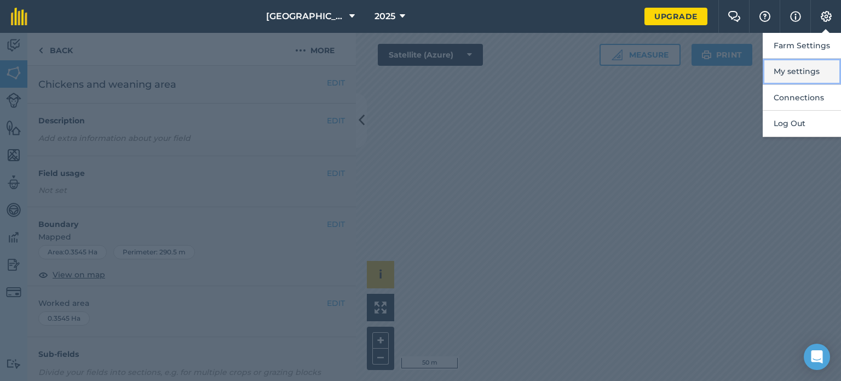
click at [796, 71] on button "My settings" at bounding box center [802, 72] width 78 height 26
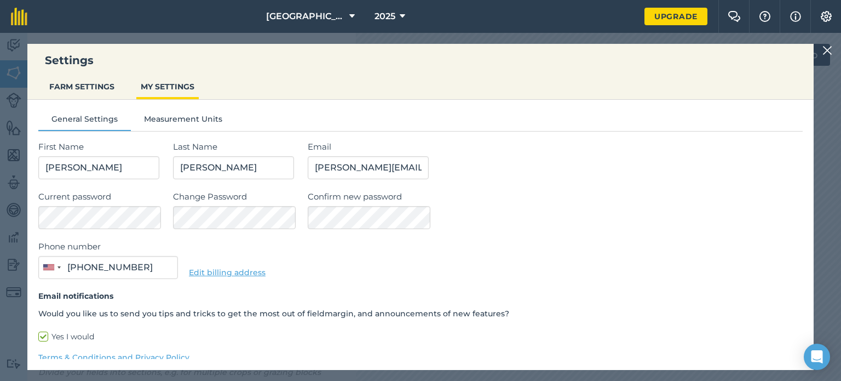
type input "(865) 255-8619"
click at [829, 54] on img at bounding box center [828, 50] width 10 height 13
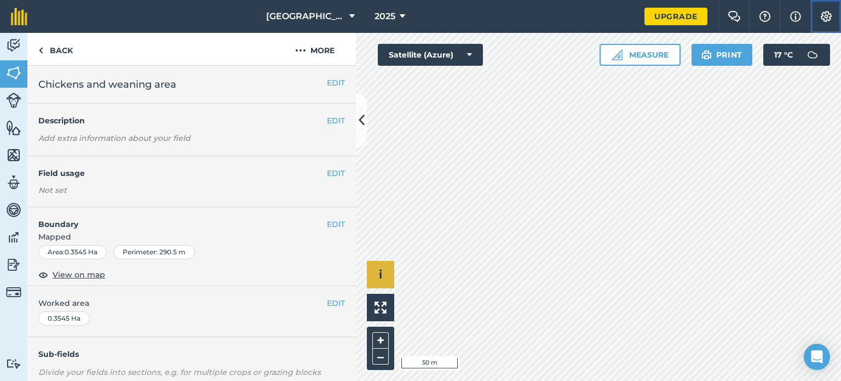
click at [828, 17] on img at bounding box center [826, 16] width 13 height 11
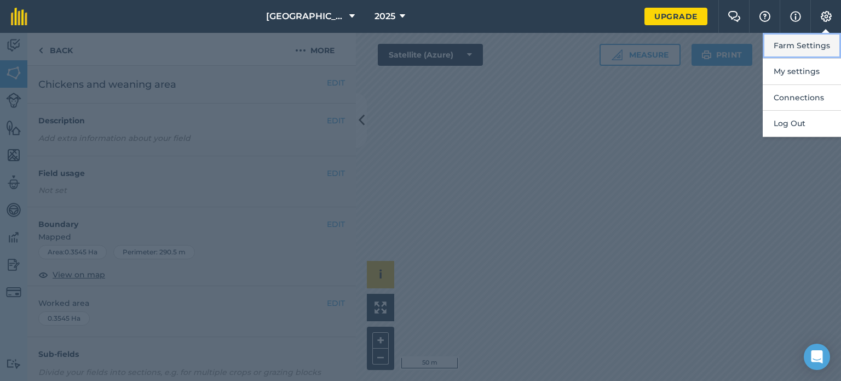
click at [799, 44] on button "Farm Settings" at bounding box center [802, 46] width 78 height 26
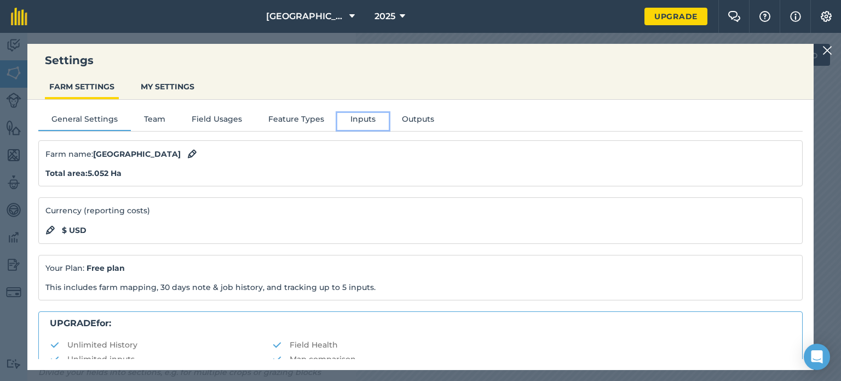
click at [364, 118] on button "Inputs" at bounding box center [362, 121] width 51 height 16
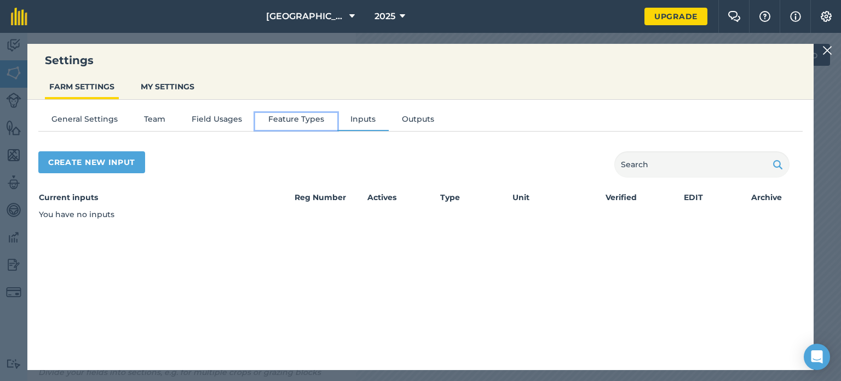
click at [301, 118] on button "Feature Types" at bounding box center [296, 121] width 82 height 16
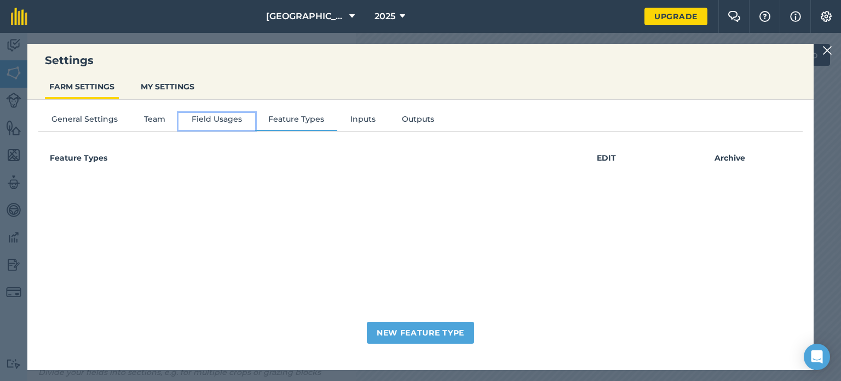
click at [231, 117] on button "Field Usages" at bounding box center [217, 121] width 77 height 16
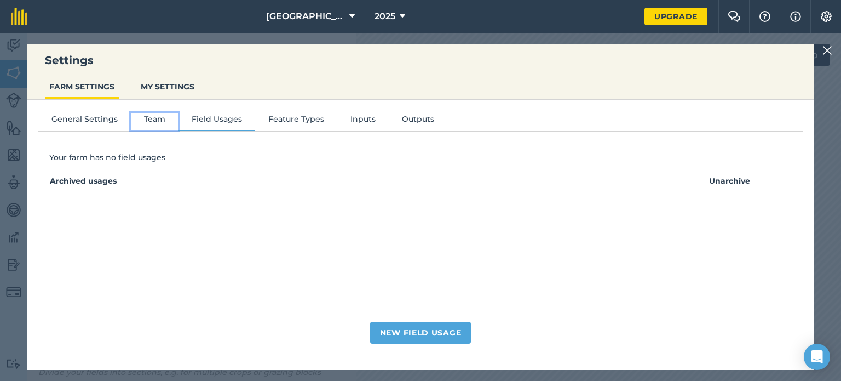
click at [161, 118] on button "Team" at bounding box center [155, 121] width 48 height 16
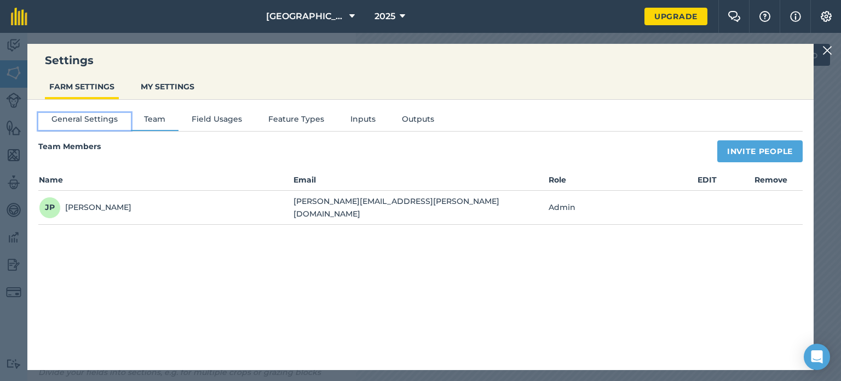
click at [103, 118] on button "General Settings" at bounding box center [84, 121] width 93 height 16
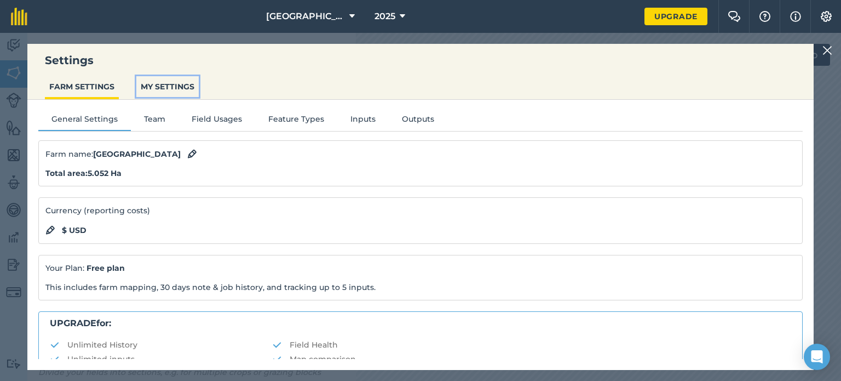
click at [175, 83] on button "MY SETTINGS" at bounding box center [167, 86] width 62 height 21
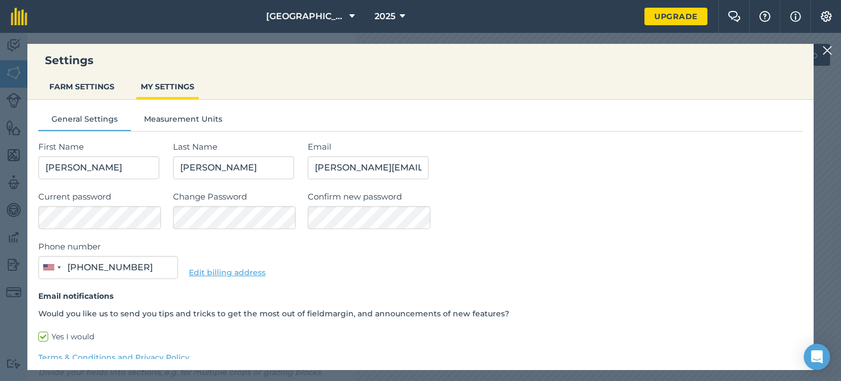
click at [829, 51] on img at bounding box center [828, 50] width 10 height 13
